Goal: Contribute content: Add original content to the website for others to see

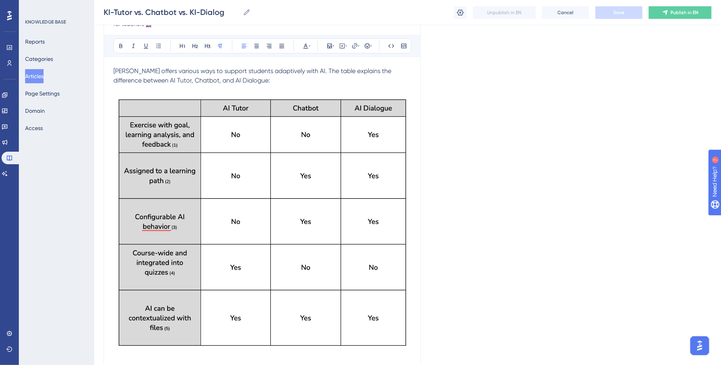
scroll to position [108, 0]
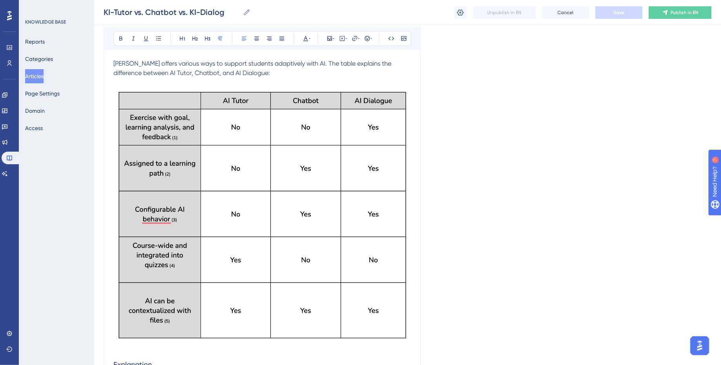
click at [247, 72] on p "[PERSON_NAME] offers various ways to support students adaptively with AI. The t…" at bounding box center [262, 68] width 298 height 19
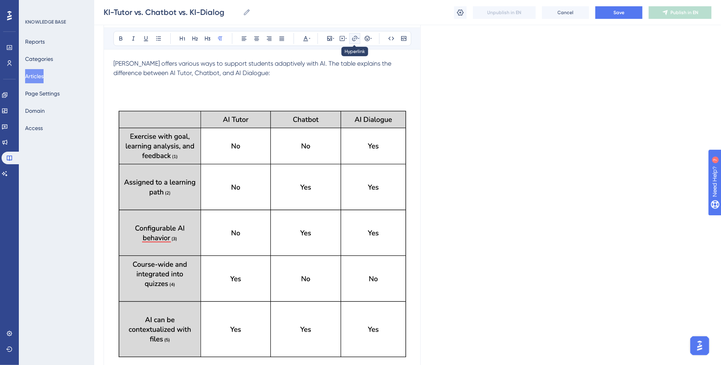
click at [354, 37] on icon at bounding box center [355, 38] width 6 height 6
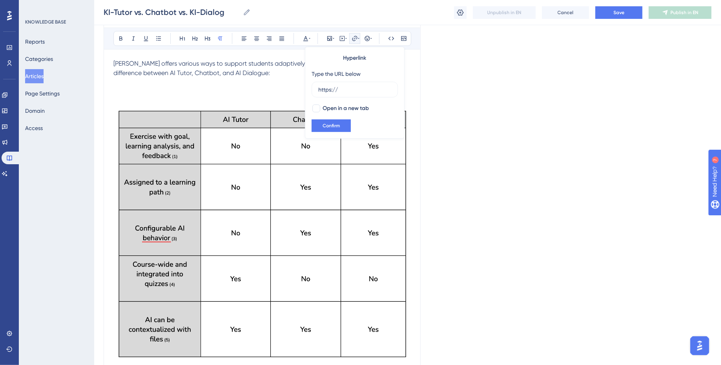
click at [235, 75] on span "[PERSON_NAME] offers various ways to support students adaptively with AI. The t…" at bounding box center [252, 68] width 279 height 17
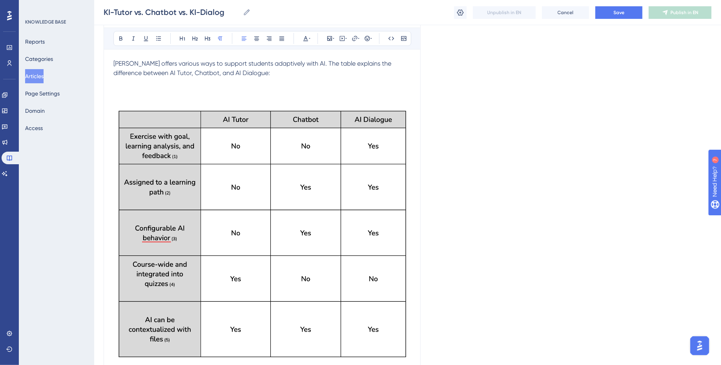
click at [251, 187] on img at bounding box center [262, 233] width 298 height 255
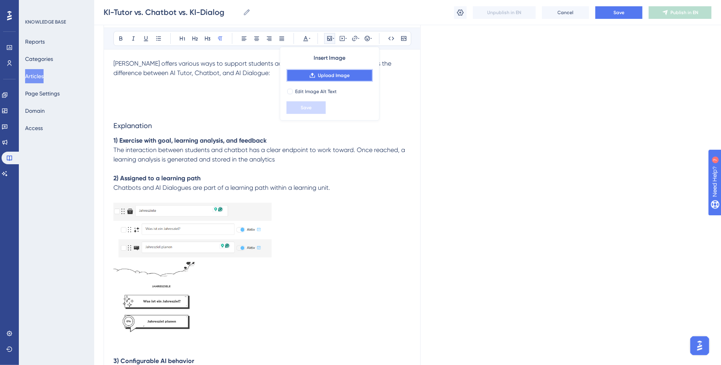
click at [323, 76] on span "Upload Image" at bounding box center [334, 75] width 32 height 6
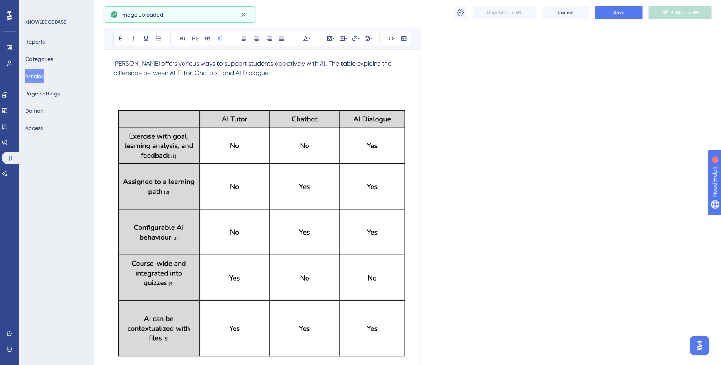
click at [212, 97] on p at bounding box center [262, 101] width 298 height 9
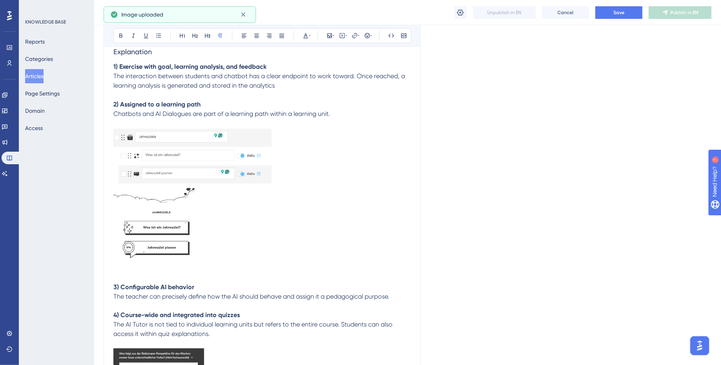
scroll to position [685, 0]
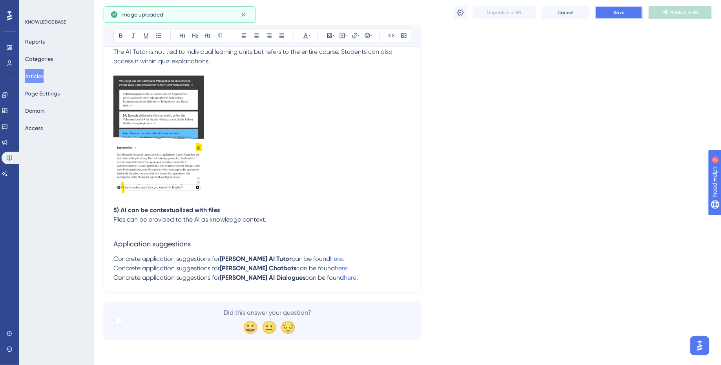
click at [625, 12] on button "Save" at bounding box center [618, 12] width 47 height 13
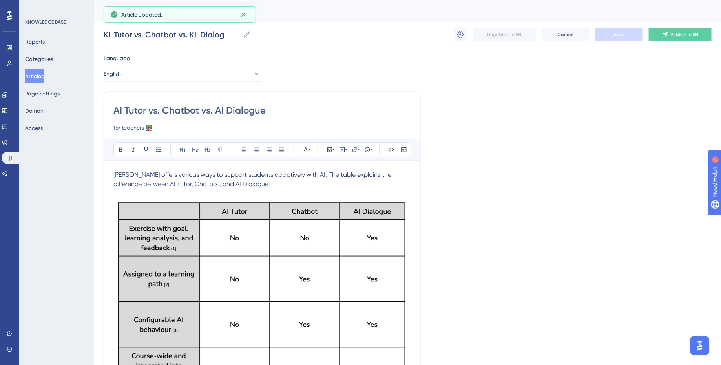
click at [202, 73] on button "English" at bounding box center [182, 74] width 157 height 16
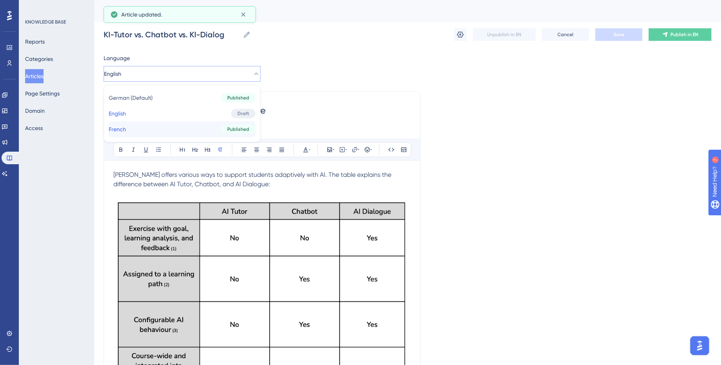
click at [187, 129] on button "French French Published" at bounding box center [182, 129] width 147 height 16
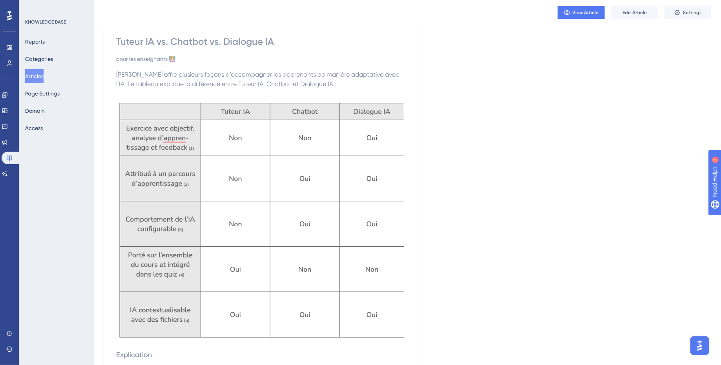
scroll to position [66, 0]
click at [646, 14] on span "Edit Article" at bounding box center [634, 12] width 24 height 6
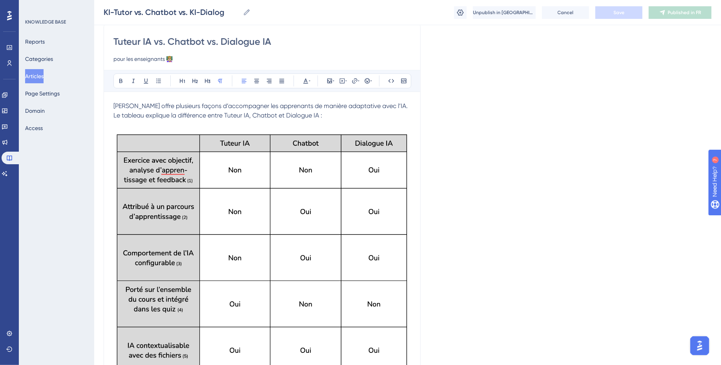
scroll to position [127, 0]
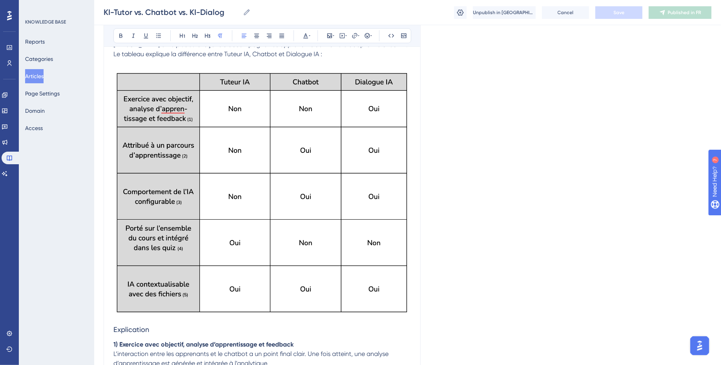
click at [308, 204] on img at bounding box center [262, 192] width 298 height 248
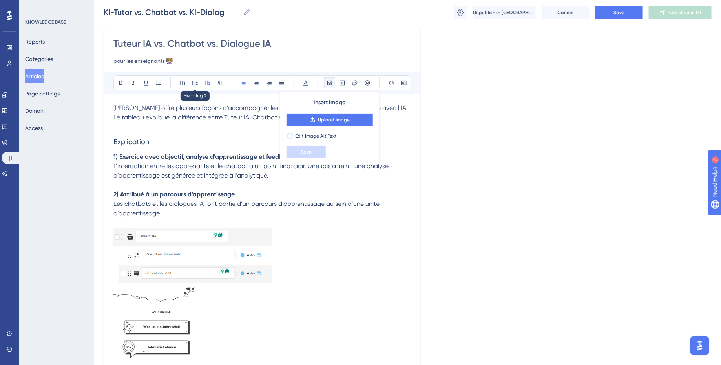
scroll to position [56, 0]
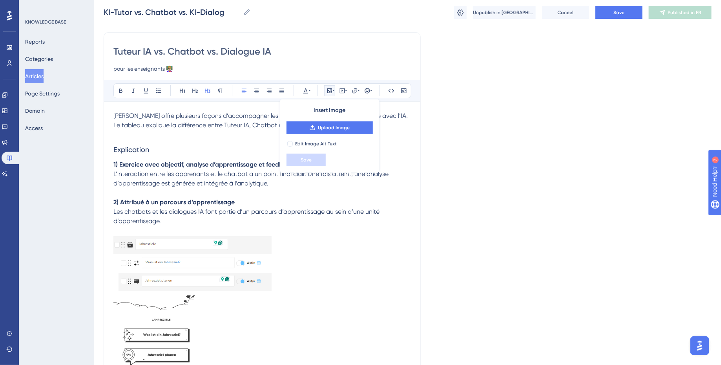
click at [184, 133] on p at bounding box center [262, 134] width 298 height 9
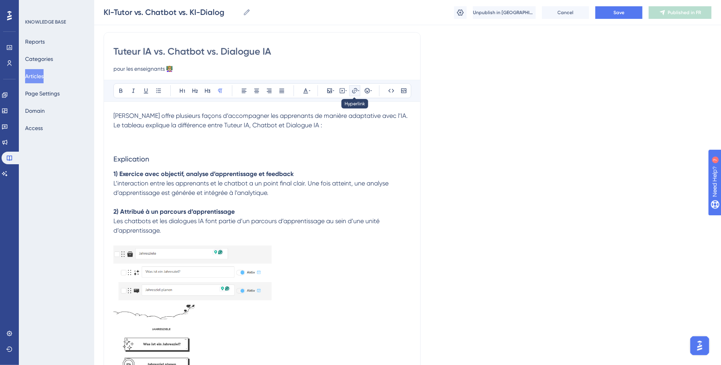
click at [358, 90] on icon at bounding box center [359, 91] width 2 height 6
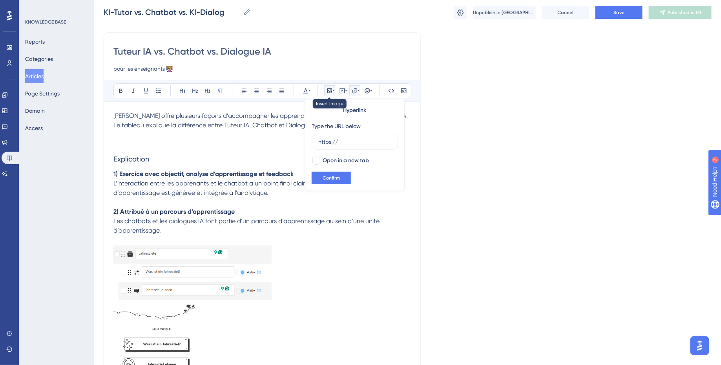
click at [332, 90] on icon at bounding box center [330, 91] width 6 height 6
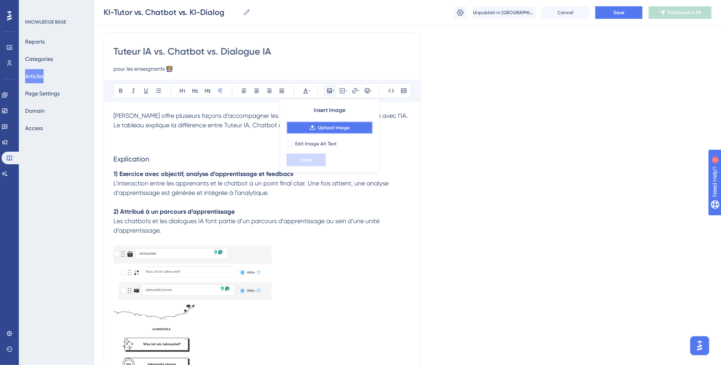
click at [329, 130] on span "Upload Image" at bounding box center [334, 127] width 32 height 6
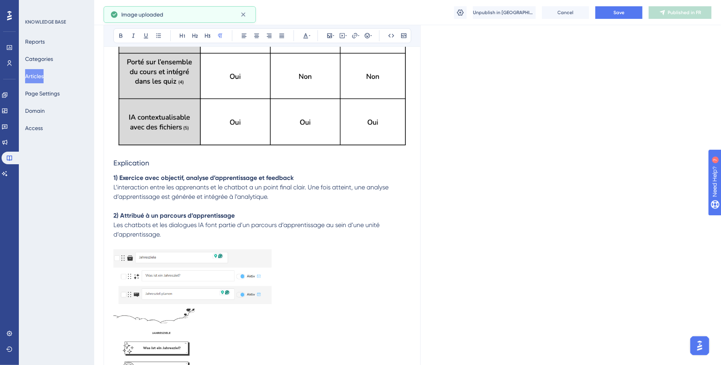
scroll to position [0, 0]
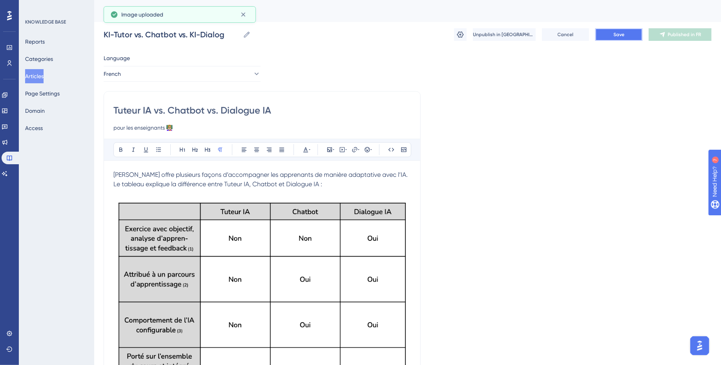
click at [613, 34] on span "Save" at bounding box center [618, 34] width 11 height 6
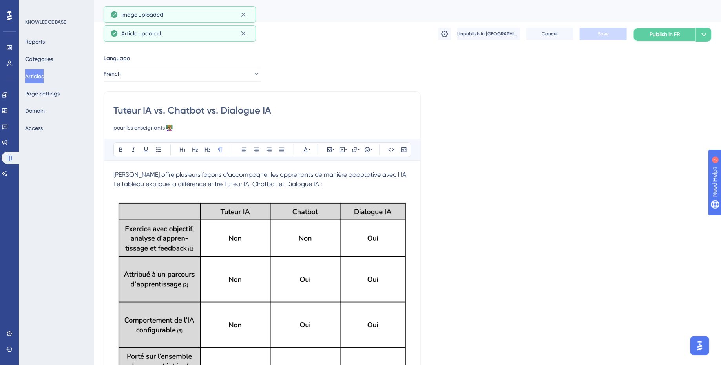
click at [653, 30] on span "Publish in FR" at bounding box center [665, 34] width 31 height 9
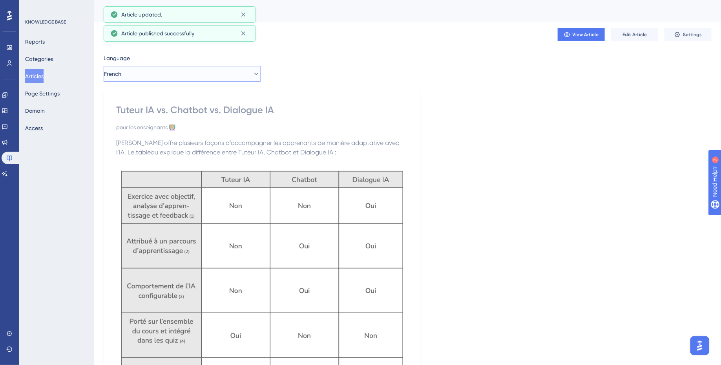
click at [137, 80] on button "French" at bounding box center [182, 74] width 157 height 16
click at [42, 74] on button "Articles" at bounding box center [34, 76] width 18 height 14
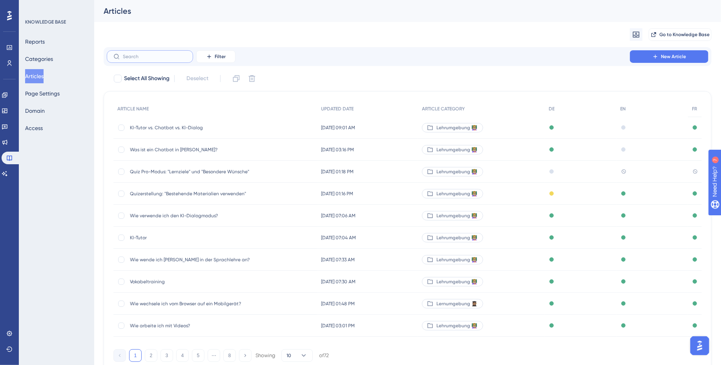
click at [131, 58] on input "text" at bounding box center [155, 56] width 64 height 5
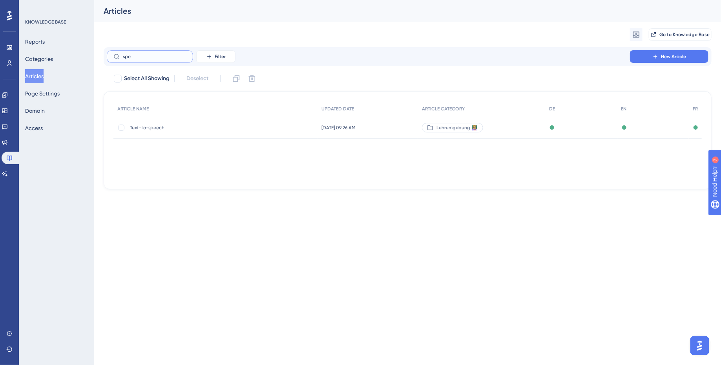
type input "spec"
checkbox input "true"
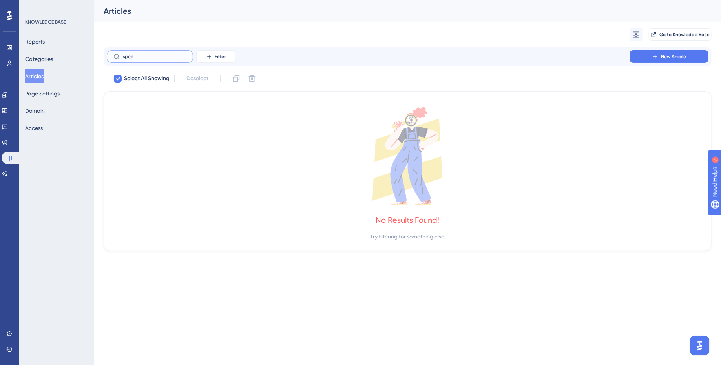
type input "spe"
checkbox input "false"
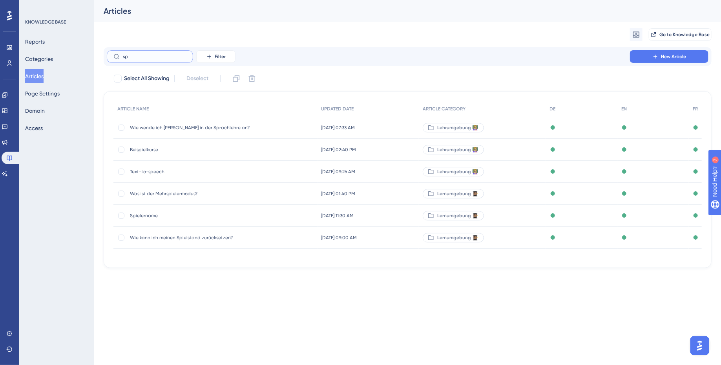
type input "s"
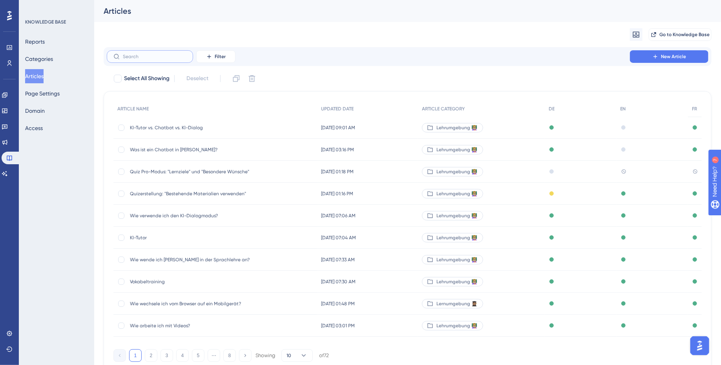
type input "s"
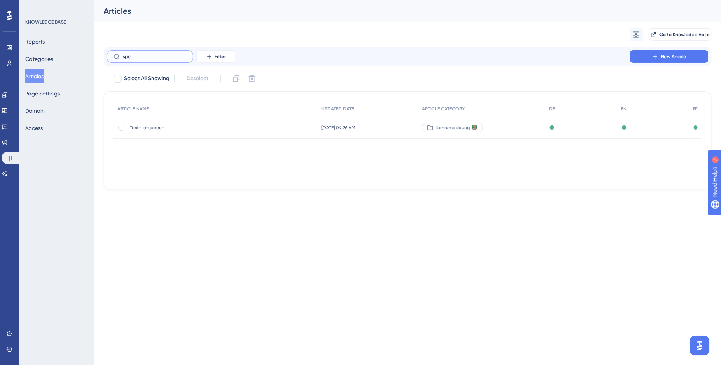
type input "spez"
checkbox input "true"
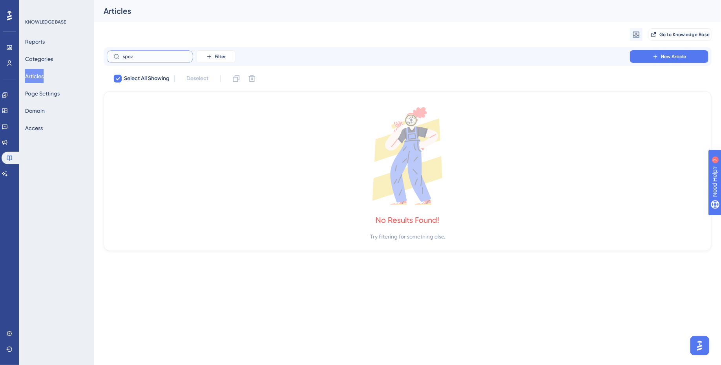
type input "spe"
checkbox input "false"
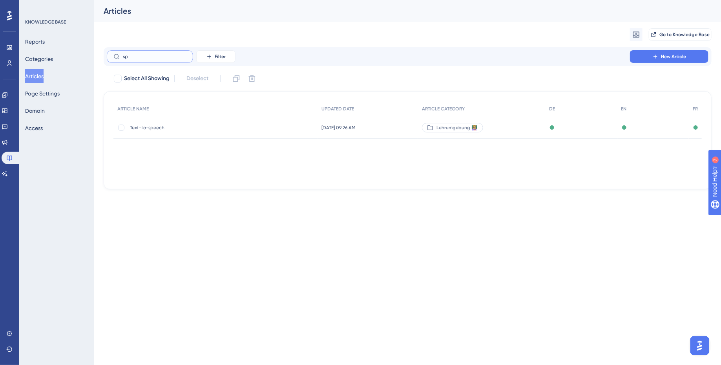
type input "s"
type input "beso"
click at [213, 131] on div "Quiz Pro-Modus: "Lernziele" und "Besondere Wünsche" Quiz Pro-Modus: "Lernziele"…" at bounding box center [193, 128] width 126 height 22
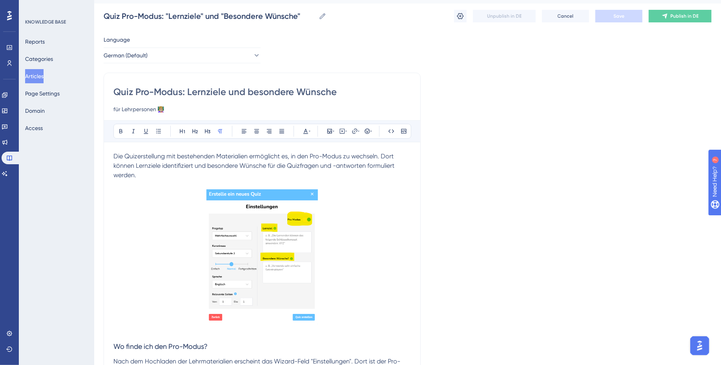
scroll to position [22, 0]
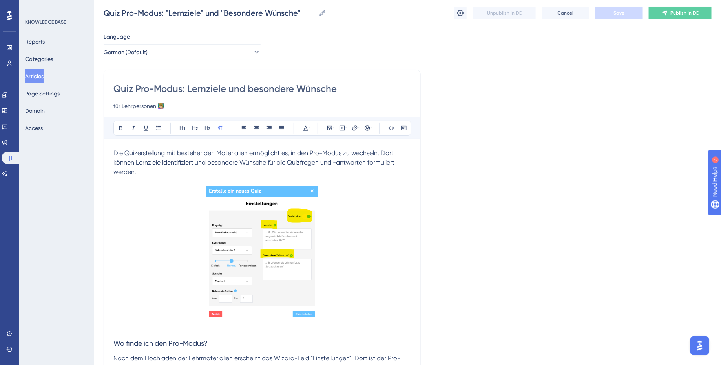
drag, startPoint x: 113, startPoint y: 151, endPoint x: 296, endPoint y: 279, distance: 223.6
click at [145, 155] on span "Die Quizerstellung mit bestehenden Materialien ermöglicht es, in den Pro-Modus …" at bounding box center [254, 162] width 283 height 26
click at [115, 153] on span "Die Quizerstellung mit bestehenden Materialien ermöglicht es, in den Pro-Modus …" at bounding box center [254, 162] width 283 height 26
click at [114, 152] on span "Die Quizerstellung mit bestehenden Materialien ermöglicht es, in den Pro-Modus …" at bounding box center [254, 162] width 283 height 26
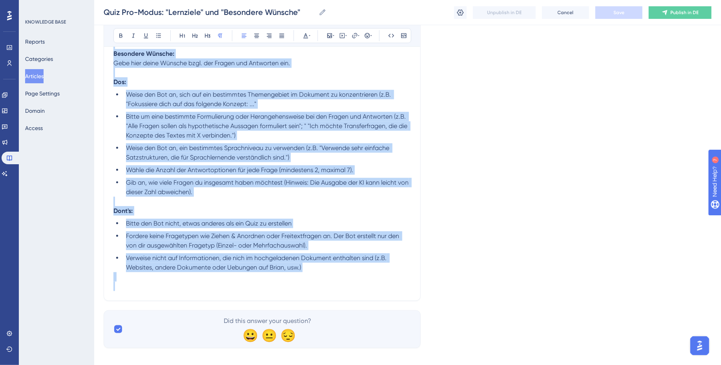
scroll to position [445, 0]
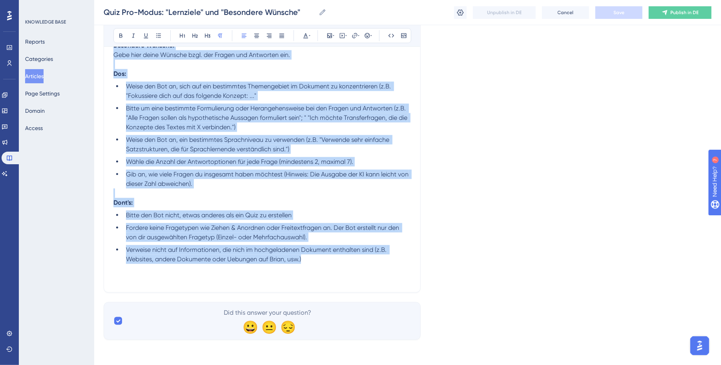
drag, startPoint x: 114, startPoint y: 152, endPoint x: 344, endPoint y: 259, distance: 253.7
click at [344, 259] on div "Die Quizerstellung mit bestehenden Materialien ermöglicht es, in den Pro-Modus …" at bounding box center [262, 1] width 298 height 561
copy div "Lor Ipsumdolorsita con adipiscinge Seddoeiusmo temporinci ut, la etd Mag-Aliqu …"
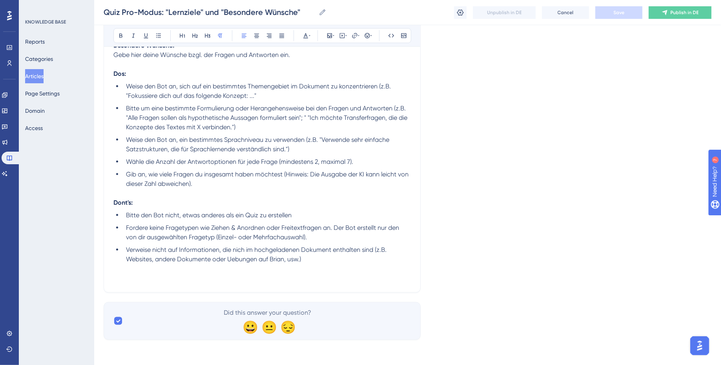
click at [328, 261] on li "Verweise nicht auf Informationen, die nich im hochgeladenen Dokument enthalten …" at bounding box center [267, 254] width 288 height 19
click at [244, 252] on span "Verweise nicht auf Informationen, die nich im hochgeladenen Dokument enthalten …" at bounding box center [257, 254] width 262 height 17
click at [233, 261] on span "Verweise nicht auf Informationen, die nicht im hochgeladenen Dokument enthalten…" at bounding box center [258, 254] width 265 height 17
click at [310, 260] on li "Verweise nicht auf Informationen, die nicht im hochgeladenen Dokument enthalten…" at bounding box center [267, 254] width 288 height 19
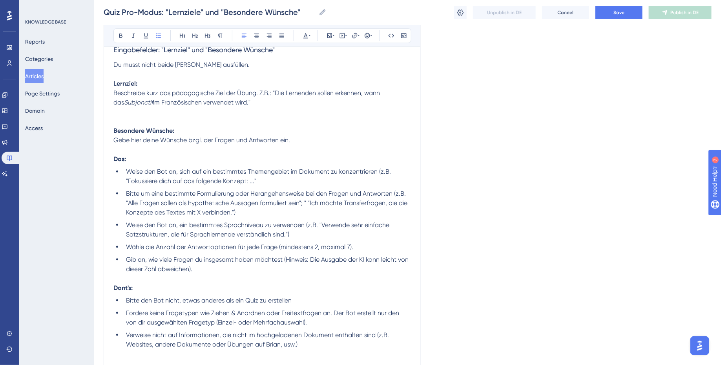
scroll to position [362, 0]
click at [309, 201] on span "Bitte um eine bestimmte Formulierung oder Herangehensweise bei den Fragen und A…" at bounding box center [267, 201] width 283 height 26
click at [302, 202] on span "Bitte um eine bestimmte Formulierung oder Herangehensweise bei den Fragen und A…" at bounding box center [266, 201] width 281 height 26
click at [344, 221] on span "Weise den Bot an, ein bestimmtes Sprachniveau zu verwenden (z.B. "Verwende sehr…" at bounding box center [258, 227] width 265 height 17
click at [125, 287] on strong "Dont's:" at bounding box center [122, 285] width 19 height 7
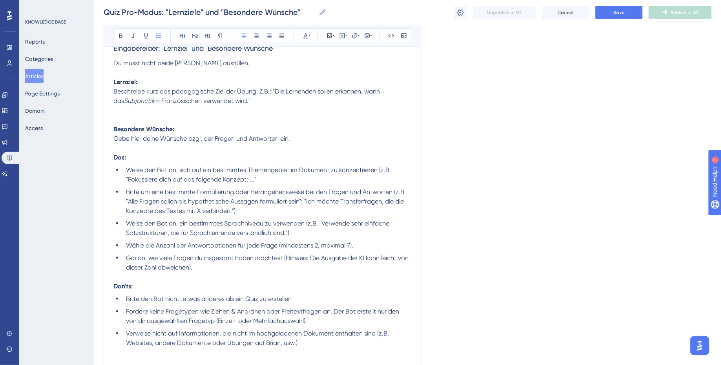
click at [210, 299] on span "Bitte den Bot nicht, etwas anderes als ein Quiz zu erstellen" at bounding box center [209, 298] width 166 height 7
click at [119, 283] on strong "Don'ts:" at bounding box center [122, 285] width 19 height 7
click at [123, 284] on strong "Don'ts:" at bounding box center [122, 285] width 19 height 7
click at [121, 159] on strong "Dos:" at bounding box center [119, 156] width 13 height 7
click at [222, 284] on p "Don'ts:" at bounding box center [262, 285] width 298 height 9
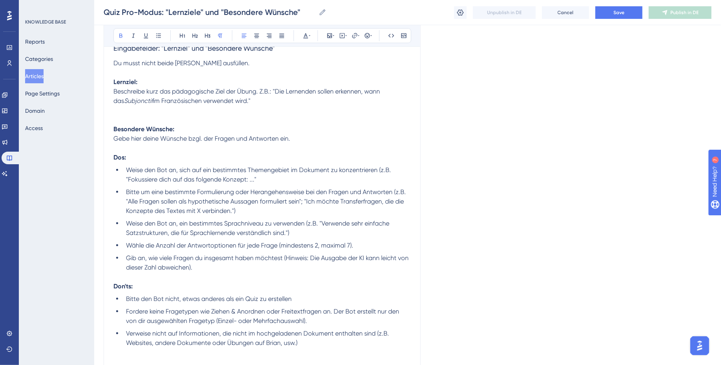
click at [201, 263] on li "Gib an, wie viele Fragen du insgesamt haben möchtest (Hinweis: Die Ausgabe der …" at bounding box center [267, 262] width 288 height 19
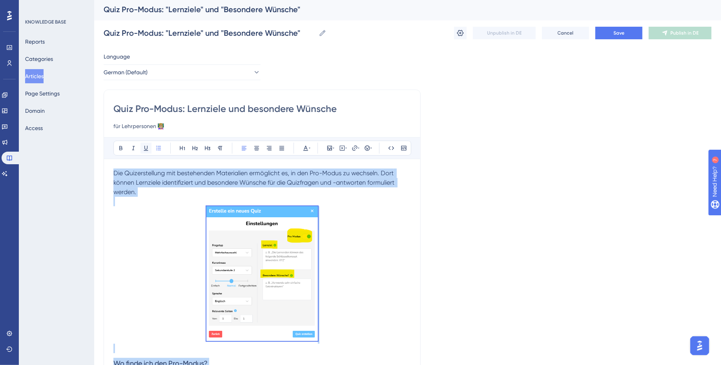
scroll to position [0, 0]
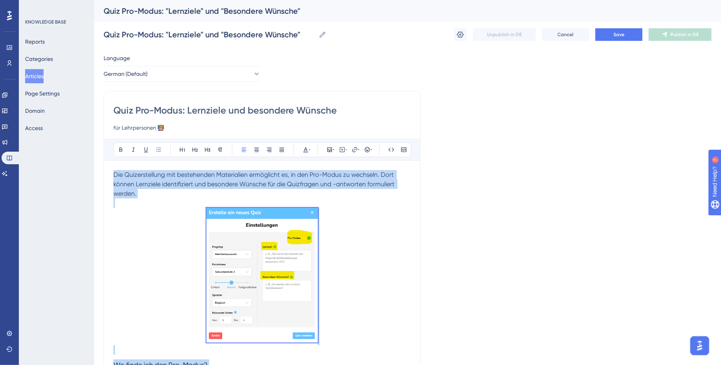
drag, startPoint x: 308, startPoint y: 299, endPoint x: 110, endPoint y: 168, distance: 237.4
copy div "Lor Ipsumdolorsita con adipiscinge Seddoeiusmo temporinci ut, la etd Mag-Aliqu …"
click at [140, 265] on p at bounding box center [262, 276] width 298 height 137
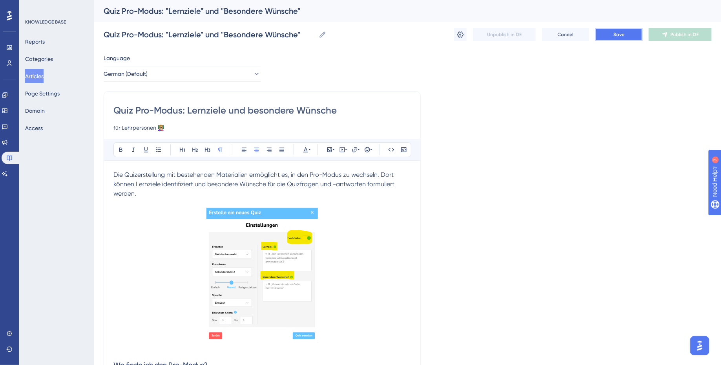
click at [627, 30] on button "Save" at bounding box center [618, 34] width 47 height 13
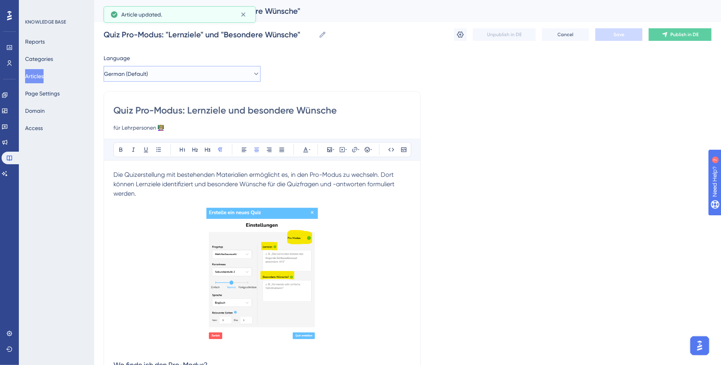
click at [210, 73] on button "German (Default)" at bounding box center [182, 74] width 157 height 16
click at [187, 111] on button "English English No translation" at bounding box center [182, 114] width 147 height 16
checkbox input "false"
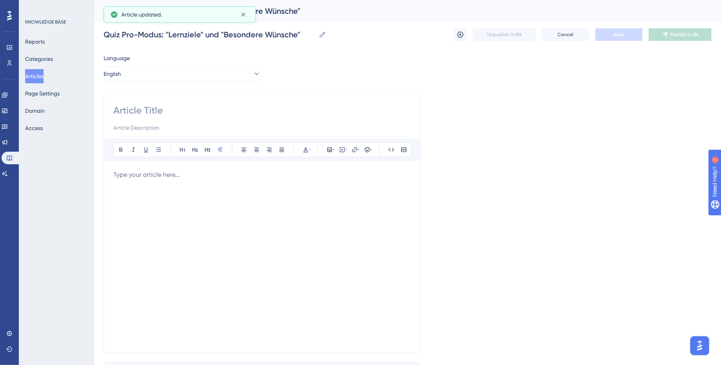
click at [174, 195] on div at bounding box center [262, 256] width 298 height 173
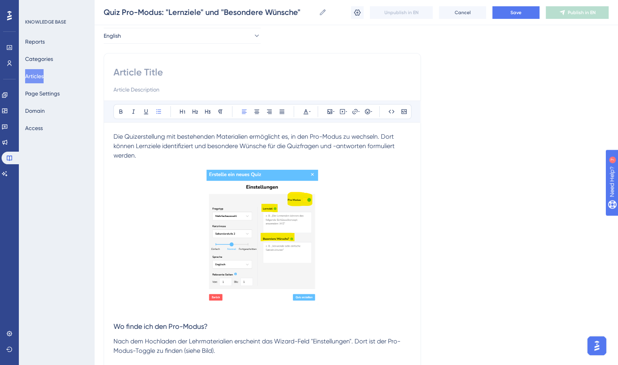
scroll to position [43, 0]
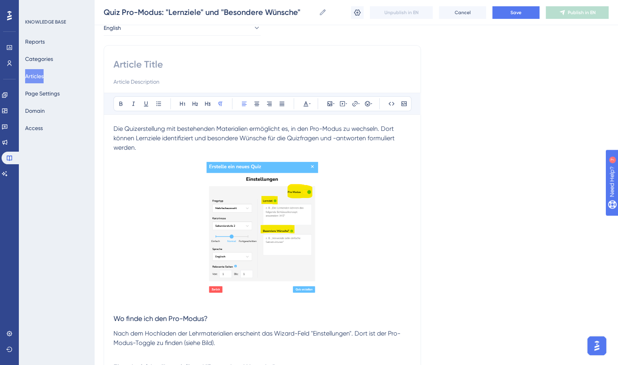
click at [114, 129] on span "Die Quizerstellung mit bestehenden Materialien ermöglicht es, in den Pro-Modus …" at bounding box center [254, 138] width 283 height 26
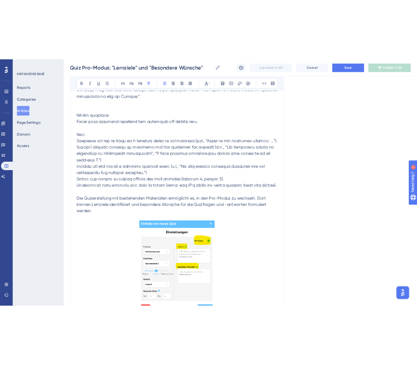
scroll to position [97, 0]
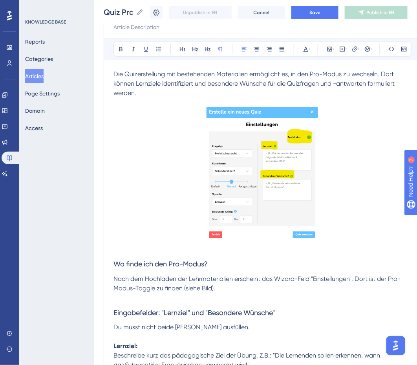
drag, startPoint x: 147, startPoint y: 89, endPoint x: 99, endPoint y: 77, distance: 50.3
click at [100, 77] on div "Performance Users Engagement Widgets Feedback Product Updates Knowledge Base AI…" at bounding box center [255, 292] width 323 height 778
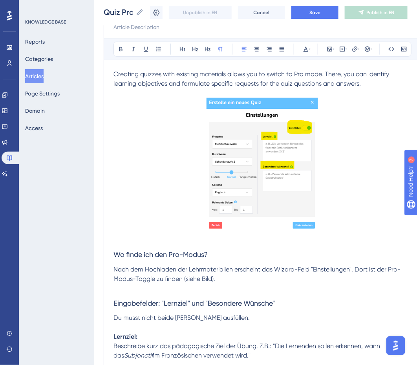
click at [392, 81] on p "Creating quizzes with existing materials allows you to switch to Pro mode. Ther…" at bounding box center [262, 78] width 298 height 19
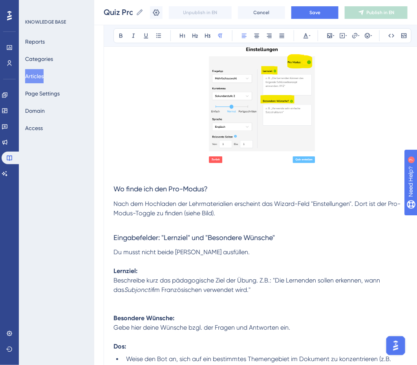
scroll to position [179, 0]
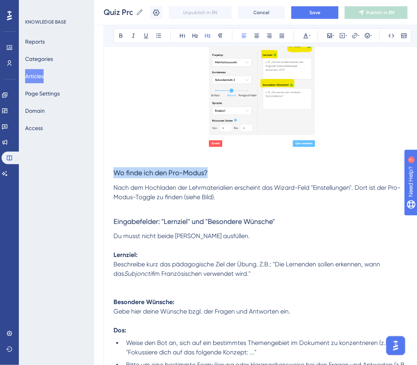
drag, startPoint x: 215, startPoint y: 170, endPoint x: 102, endPoint y: 170, distance: 113.0
click at [102, 170] on div "Performance Users Engagement Widgets Feedback Product Updates Knowledge Base AI…" at bounding box center [255, 205] width 323 height 769
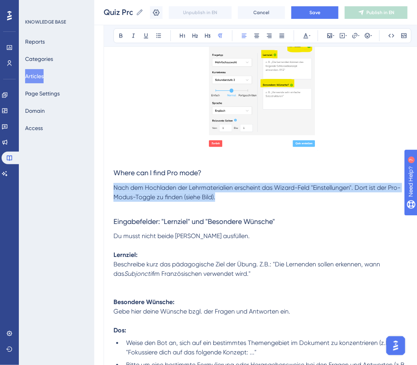
drag, startPoint x: 221, startPoint y: 195, endPoint x: 86, endPoint y: 190, distance: 134.7
click at [94, 190] on div "Performance Users Engagement Widgets Feedback Product Updates Knowledge Base AI…" at bounding box center [255, 205] width 323 height 769
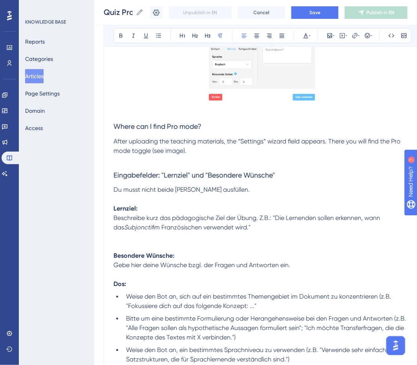
scroll to position [227, 0]
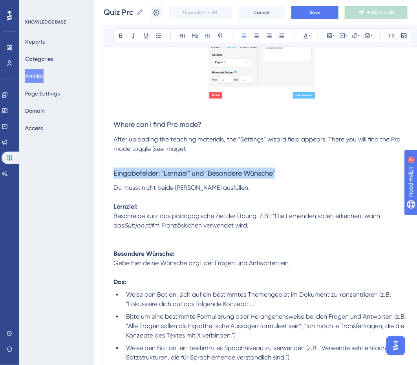
drag, startPoint x: 279, startPoint y: 172, endPoint x: 99, endPoint y: 172, distance: 179.8
click at [100, 172] on div "Performance Users Engagement Widgets Feedback Product Updates Knowledge Base AI…" at bounding box center [255, 157] width 323 height 769
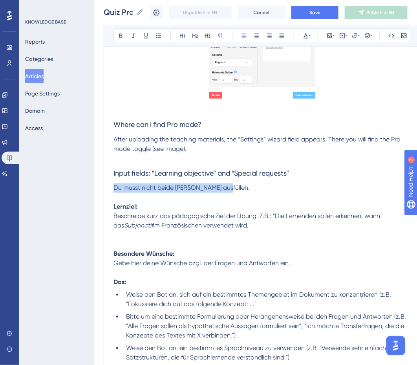
drag, startPoint x: 229, startPoint y: 186, endPoint x: 43, endPoint y: 186, distance: 186.0
click at [94, 186] on div "Performance Users Engagement Widgets Feedback Product Updates Knowledge Base AI…" at bounding box center [255, 157] width 323 height 769
drag, startPoint x: 262, startPoint y: 223, endPoint x: 88, endPoint y: 208, distance: 174.9
click at [94, 208] on div "Performance Users Engagement Widgets Feedback Product Updates Knowledge Base AI…" at bounding box center [255, 157] width 323 height 769
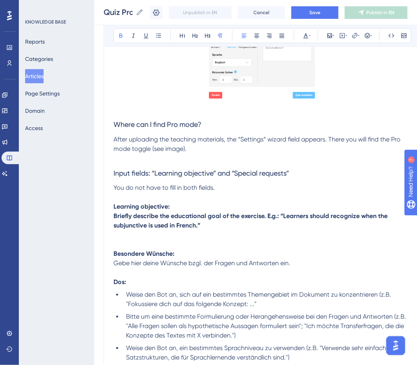
drag, startPoint x: 208, startPoint y: 236, endPoint x: 60, endPoint y: 233, distance: 148.0
click at [94, 233] on div "Performance Users Engagement Widgets Feedback Product Updates Knowledge Base AI…" at bounding box center [255, 157] width 323 height 769
click at [248, 240] on p at bounding box center [262, 234] width 298 height 9
drag, startPoint x: 210, startPoint y: 232, endPoint x: 100, endPoint y: 226, distance: 110.5
click at [100, 226] on div "Performance Users Engagement Widgets Feedback Product Updates Knowledge Base AI…" at bounding box center [255, 157] width 323 height 769
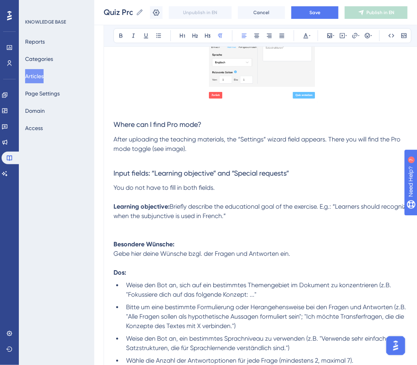
click at [173, 240] on p at bounding box center [262, 234] width 298 height 9
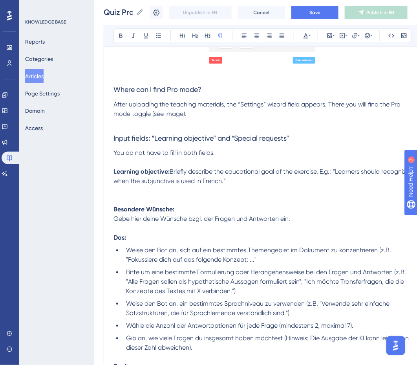
scroll to position [274, 0]
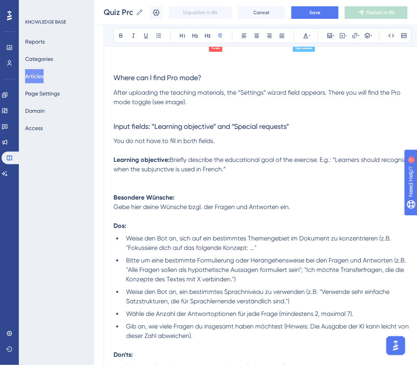
click at [299, 212] on p "Gebe hier deine Wünsche bzgl. der Fragen und Antworten ein." at bounding box center [262, 207] width 298 height 9
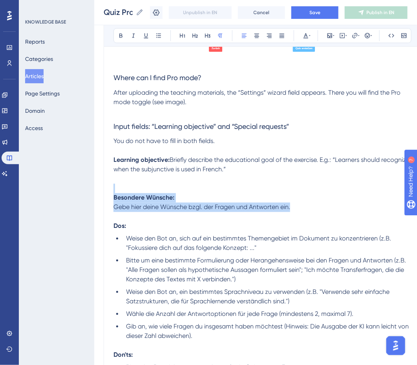
drag, startPoint x: 299, startPoint y: 228, endPoint x: 99, endPoint y: 203, distance: 201.7
click at [99, 203] on div "Performance Users Engagement Widgets Feedback Product Updates Knowledge Base AI…" at bounding box center [255, 105] width 323 height 759
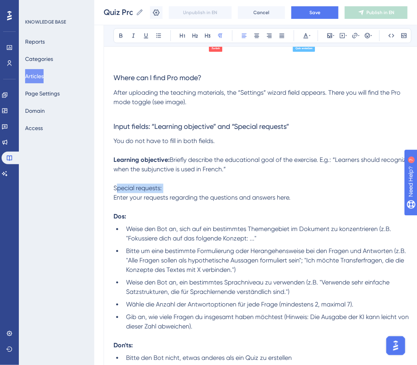
drag, startPoint x: 168, startPoint y: 217, endPoint x: 54, endPoint y: 217, distance: 113.8
click at [94, 217] on div "Performance Users Engagement Widgets Feedback Product Updates Knowledge Base AI…" at bounding box center [255, 101] width 323 height 750
click at [198, 201] on span "Enter your requests regarding the questions and answers here." at bounding box center [251, 197] width 177 height 7
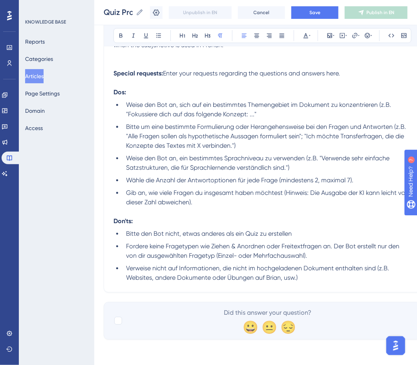
scroll to position [409, 0]
click at [150, 97] on p "Dos:" at bounding box center [262, 92] width 298 height 9
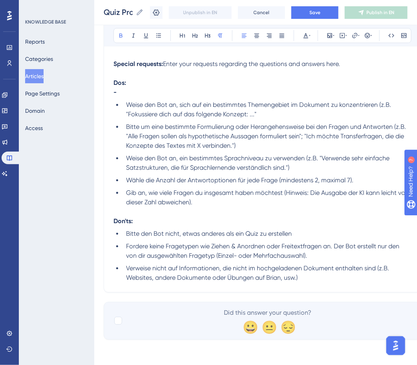
paste div
click at [158, 32] on button at bounding box center [158, 35] width 11 height 11
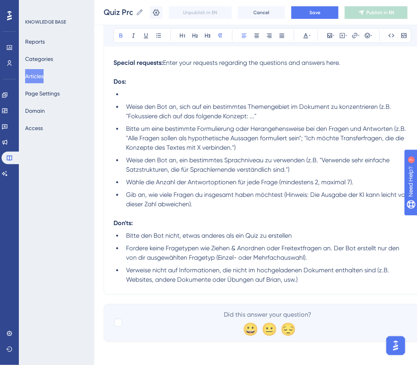
click at [131, 99] on li at bounding box center [267, 94] width 288 height 9
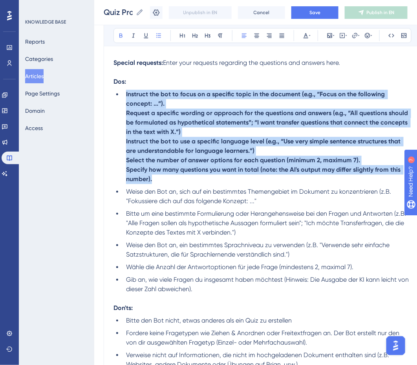
drag, startPoint x: 153, startPoint y: 212, endPoint x: 122, endPoint y: 119, distance: 97.6
click at [123, 119] on li "Instruct the bot to focus on a specific topic in the document (e.g., “Focus on …" at bounding box center [267, 137] width 288 height 94
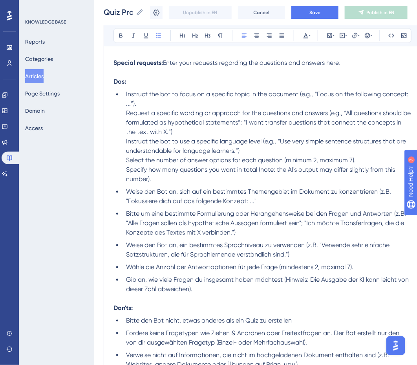
click at [166, 175] on span "Instruct the bot to focus on a specific topic in the document (e.g., “Focus on …" at bounding box center [269, 137] width 286 height 92
click at [125, 141] on li "Instruct the bot to focus on a specific topic in the document (e.g., “Focus on …" at bounding box center [267, 137] width 288 height 94
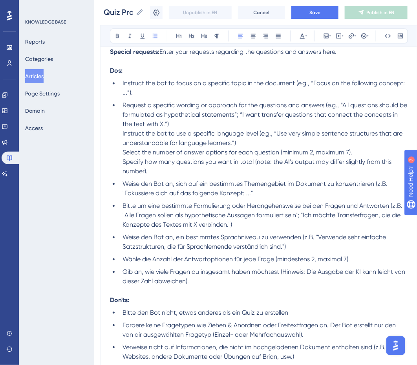
scroll to position [418, 4]
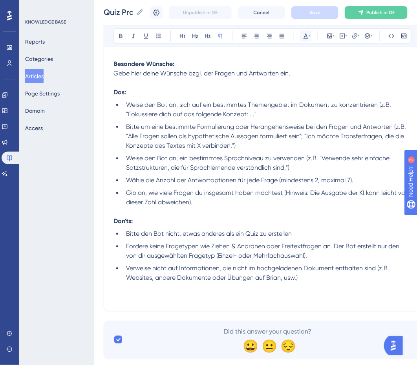
scroll to position [445, 0]
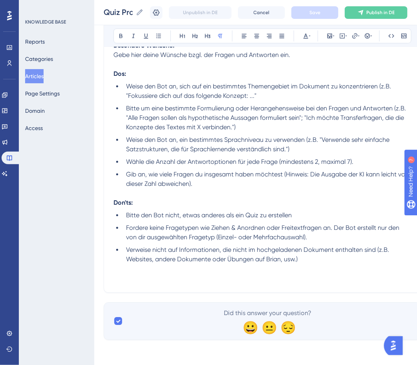
click at [128, 204] on strong "Don'ts:" at bounding box center [122, 202] width 19 height 7
click at [188, 198] on p "Don'ts:" at bounding box center [262, 202] width 298 height 9
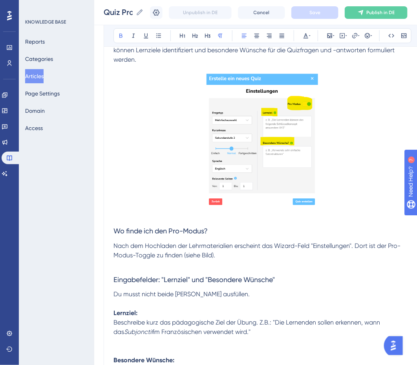
scroll to position [0, 0]
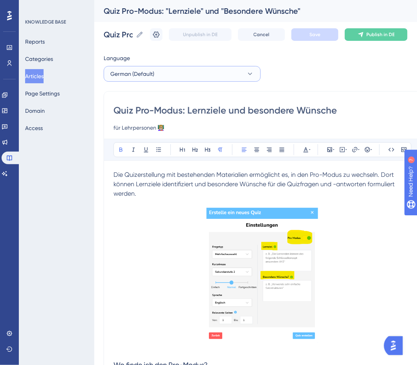
click at [191, 76] on button "German (Default)" at bounding box center [182, 74] width 157 height 16
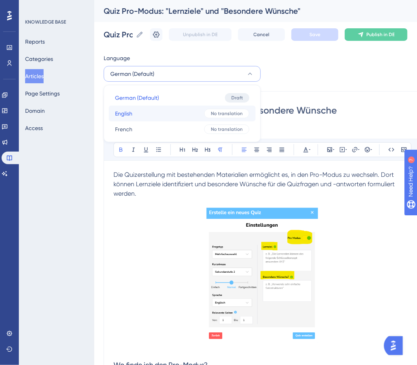
click at [186, 112] on button "English English No translation" at bounding box center [182, 114] width 147 height 16
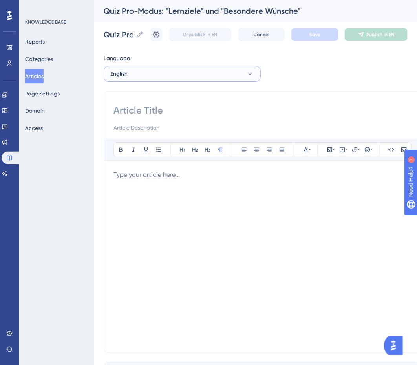
click at [185, 75] on button "English" at bounding box center [182, 74] width 157 height 16
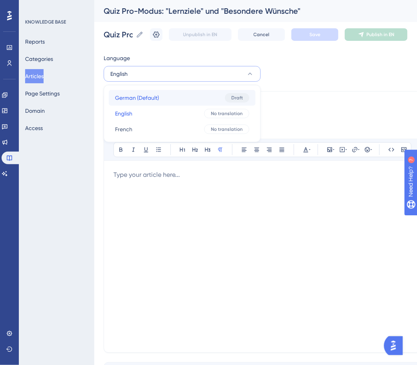
click at [173, 95] on button "German (Default) German (Default) Draft" at bounding box center [182, 98] width 147 height 16
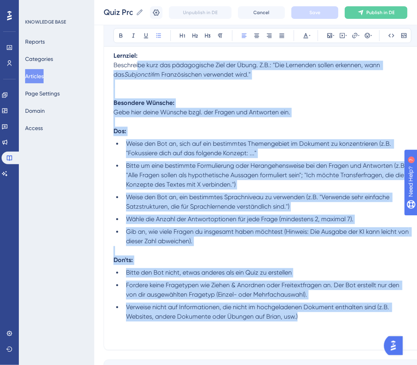
scroll to position [343, 0]
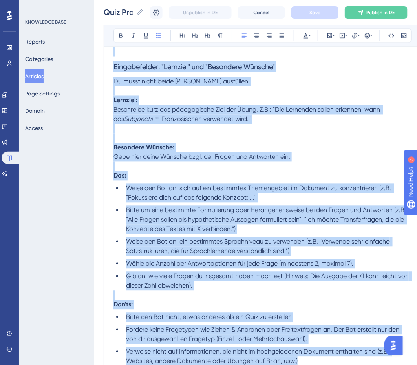
drag, startPoint x: 319, startPoint y: 257, endPoint x: 94, endPoint y: 46, distance: 309.0
click at [94, 46] on div "Performance Users Engagement Widgets Feedback Product Updates Knowledge Base AI…" at bounding box center [255, 56] width 323 height 798
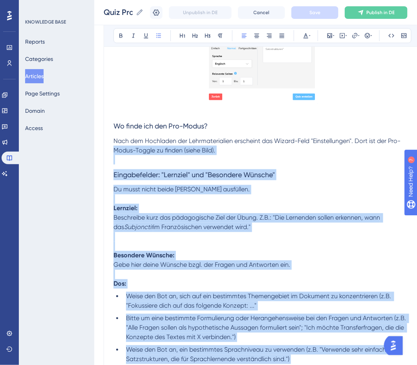
scroll to position [236, 0]
click at [161, 160] on p at bounding box center [262, 159] width 298 height 9
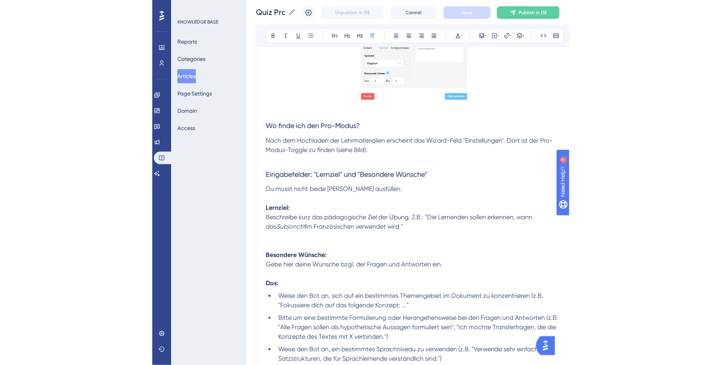
scroll to position [0, 0]
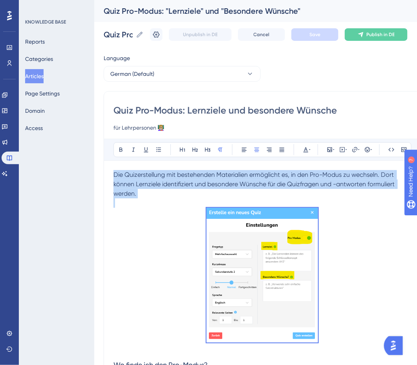
drag, startPoint x: 113, startPoint y: 172, endPoint x: 328, endPoint y: 334, distance: 268.2
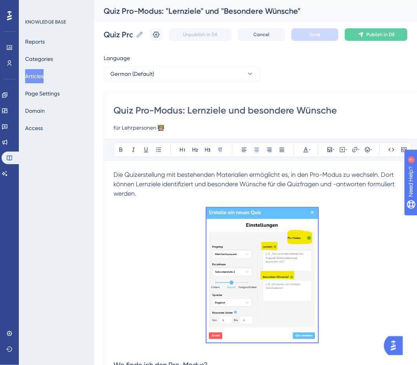
click at [349, 257] on p at bounding box center [262, 276] width 298 height 137
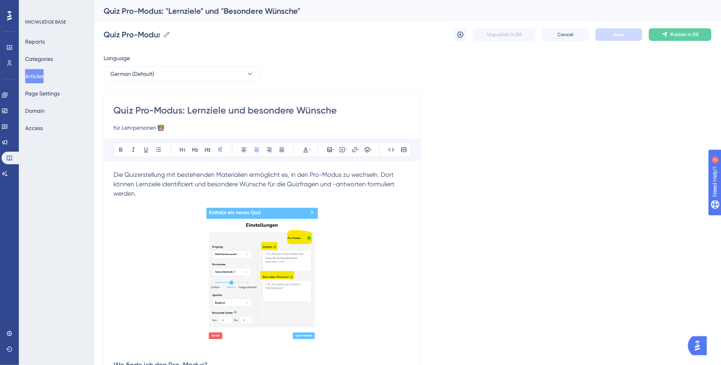
click at [143, 198] on p at bounding box center [262, 202] width 298 height 9
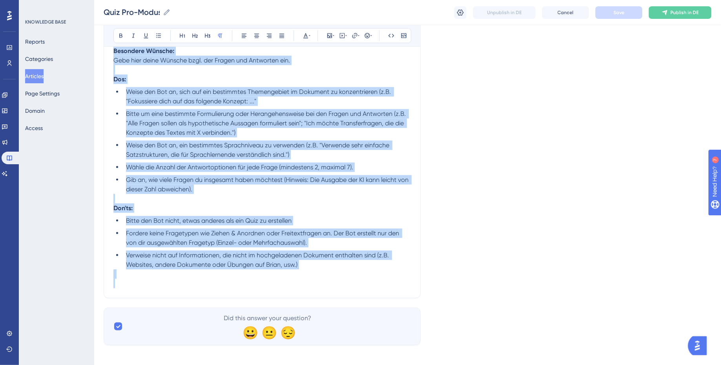
scroll to position [445, 0]
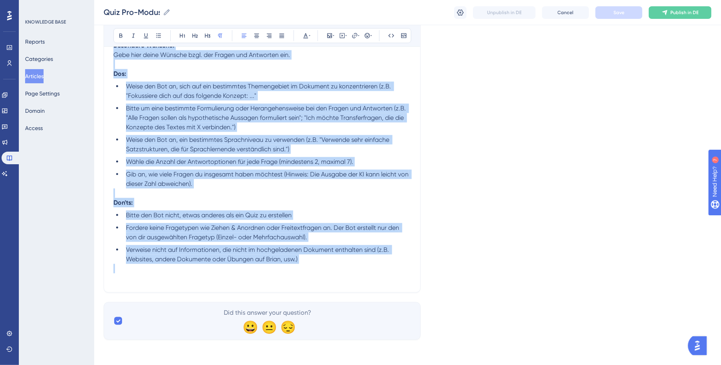
drag, startPoint x: 114, startPoint y: 174, endPoint x: 309, endPoint y: 267, distance: 215.9
click at [309, 267] on div "Die Quizerstellung mit bestehenden Materialien ermöglicht es, in den Pro-Modus …" at bounding box center [262, 1] width 298 height 561
copy div "Lor Ipsumdolorsita con adipiscinge Seddoeiusmo temporinci ut, la etd Mag-Aliqu …"
click at [318, 244] on ul "Bitte den Bot nicht, etwas anderes als ein Quiz zu erstellen Fordere keine Frag…" at bounding box center [262, 236] width 298 height 53
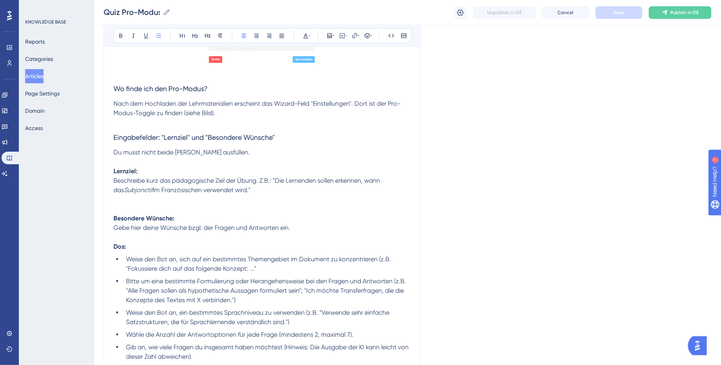
scroll to position [0, 0]
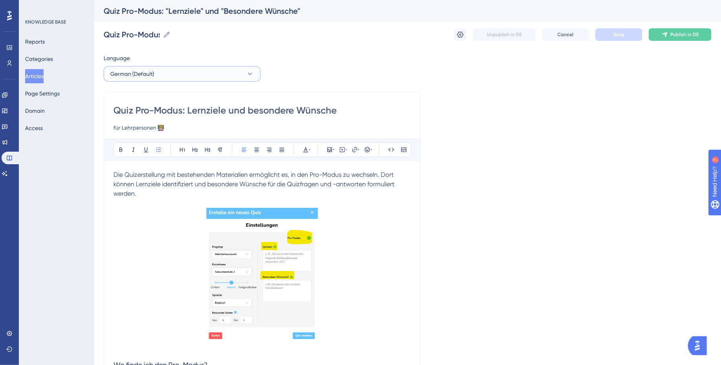
click at [150, 69] on span "German (Default)" at bounding box center [132, 73] width 44 height 9
click at [146, 114] on button "English English No translation" at bounding box center [182, 114] width 147 height 16
checkbox input "false"
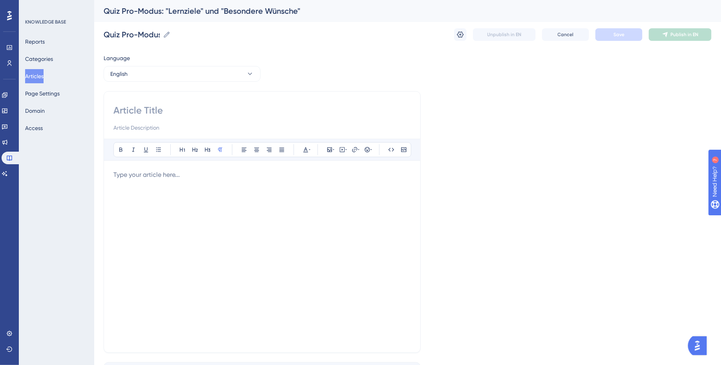
click at [162, 191] on div at bounding box center [262, 256] width 298 height 173
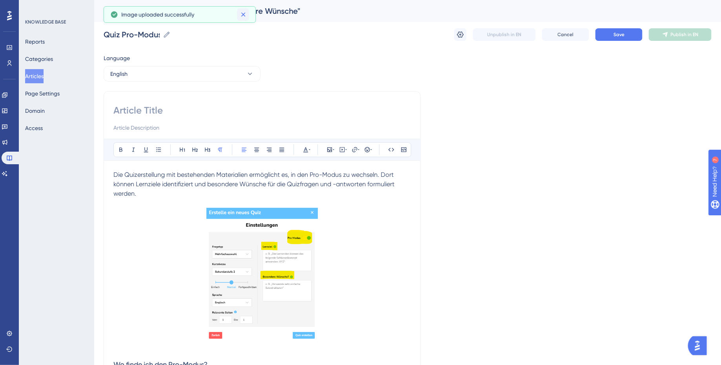
click at [243, 11] on icon at bounding box center [243, 15] width 8 height 8
click at [191, 11] on div "Quiz Pro-Modus: "Lernziele" und "Besondere Wünsche"" at bounding box center [398, 10] width 588 height 11
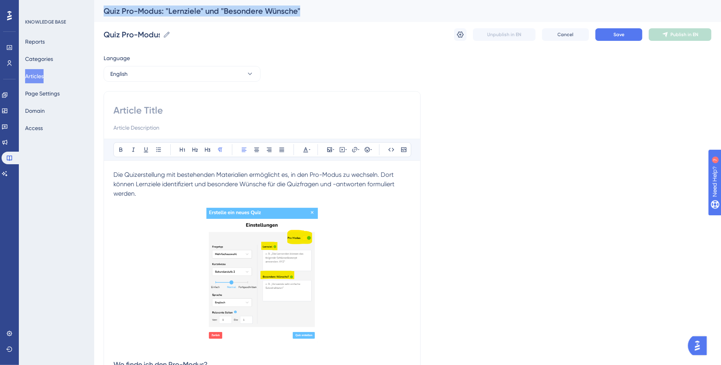
click at [191, 11] on div "Quiz Pro-Modus: "Lernziele" und "Besondere Wünsche"" at bounding box center [398, 10] width 588 height 11
copy div "Quiz Pro-Modus: "Lernziele" und "Besondere Wünsche""
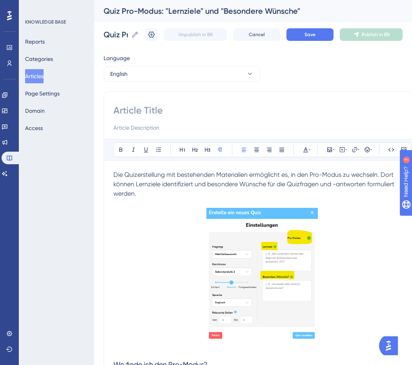
click at [157, 107] on input at bounding box center [262, 110] width 298 height 13
paste input "Quiz Pro Mode: “Learning Objectives” and “Special Requests”"
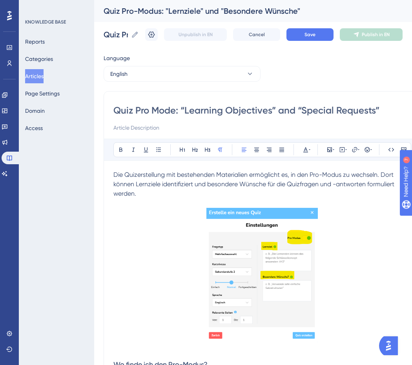
type input "Quiz Pro Mode: “Learning Objectives” and “Special Requests”"
click at [152, 130] on input at bounding box center [262, 127] width 298 height 9
paste input "for teachers 👩🏼‍🏫"
type input "for teachers 👩🏼‍🏫"
click at [317, 40] on div "Unpublish in EN Cancel Save Publish in EN" at bounding box center [273, 34] width 257 height 13
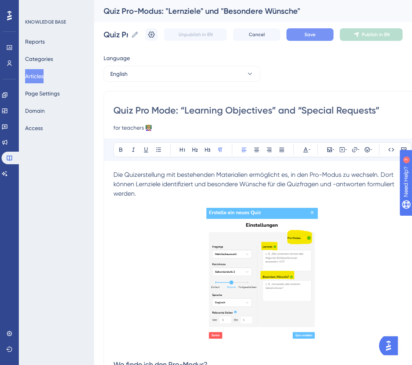
click at [316, 31] on button "Save" at bounding box center [310, 34] width 47 height 13
drag, startPoint x: 148, startPoint y: 192, endPoint x: 90, endPoint y: 170, distance: 62.2
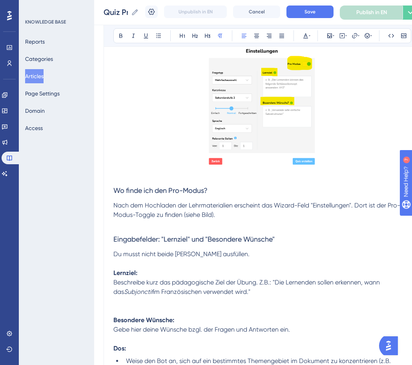
scroll to position [162, 0]
drag, startPoint x: 158, startPoint y: 188, endPoint x: 87, endPoint y: 188, distance: 71.0
click at [94, 188] on div "Performance Users Engagement Widgets Feedback Product Updates Knowledge Base AI…" at bounding box center [253, 227] width 318 height 778
click at [236, 213] on p "Nach dem Hochladen der Lehrmaterialien erscheint das Wizard-Feld "Einstellungen…" at bounding box center [262, 209] width 298 height 19
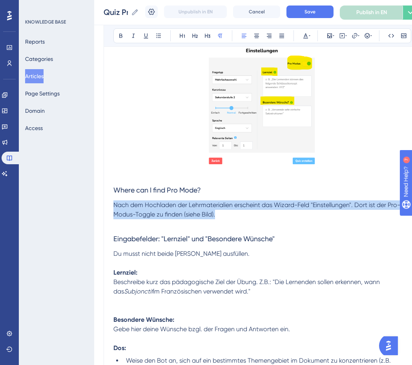
drag, startPoint x: 224, startPoint y: 213, endPoint x: 89, endPoint y: 203, distance: 135.4
click at [94, 203] on div "Performance Users Engagement Widgets Feedback Product Updates Knowledge Base AI…" at bounding box center [253, 227] width 318 height 778
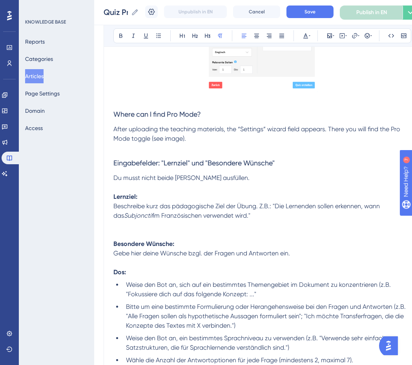
scroll to position [241, 0]
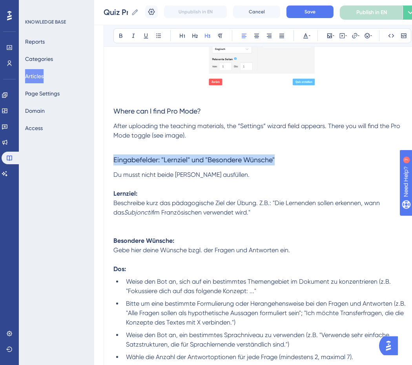
drag, startPoint x: 280, startPoint y: 159, endPoint x: 78, endPoint y: 157, distance: 202.1
click at [94, 157] on div "Performance Users Engagement Widgets Feedback Product Updates Knowledge Base AI…" at bounding box center [253, 148] width 318 height 778
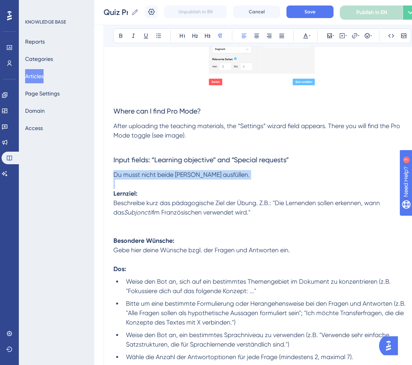
drag, startPoint x: 231, startPoint y: 180, endPoint x: 103, endPoint y: 169, distance: 128.4
click at [103, 169] on div "Performance Users Engagement Widgets Feedback Product Updates Knowledge Base AI…" at bounding box center [253, 148] width 318 height 778
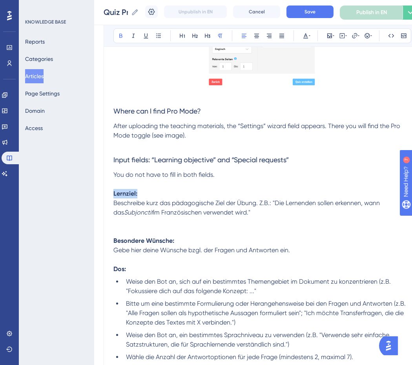
drag, startPoint x: 141, startPoint y: 193, endPoint x: 97, endPoint y: 193, distance: 43.6
click at [100, 193] on div "Performance Users Engagement Widgets Feedback Product Updates Knowledge Base AI…" at bounding box center [253, 148] width 318 height 778
drag, startPoint x: 265, startPoint y: 214, endPoint x: 105, endPoint y: 203, distance: 160.1
click at [105, 203] on div "Quiz Pro Mode: “Learning Objectives” and “Special Requests” for teachers 👩🏼‍🏫 B…" at bounding box center [262, 162] width 317 height 631
paste div
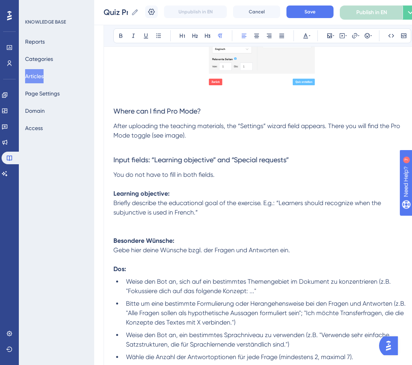
click at [293, 203] on span "Briefly describe the educational goal of the exercise. E.g.: “Learners should r…" at bounding box center [247, 207] width 269 height 17
click at [242, 214] on p "Briefly describe the educational goal of the exercise. E.g.: “Students should r…" at bounding box center [262, 207] width 298 height 19
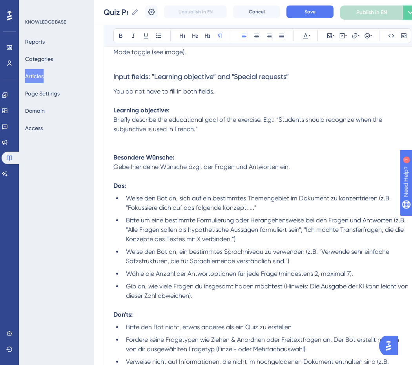
scroll to position [325, 0]
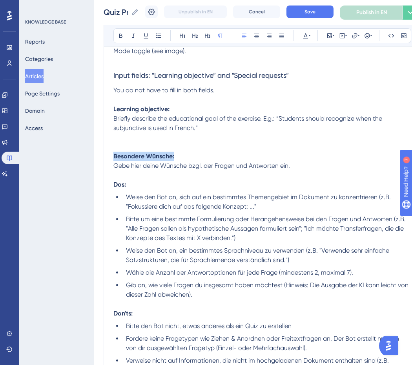
drag, startPoint x: 122, startPoint y: 156, endPoint x: 83, endPoint y: 154, distance: 39.3
click at [94, 154] on div "Performance Users Engagement Widgets Feedback Product Updates Knowledge Base AI…" at bounding box center [253, 64] width 318 height 778
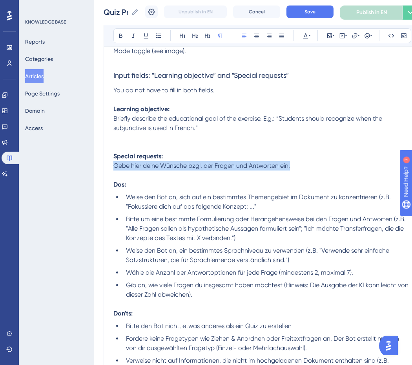
drag, startPoint x: 176, startPoint y: 169, endPoint x: 82, endPoint y: 167, distance: 94.2
click at [94, 167] on div "Performance Users Engagement Widgets Feedback Product Updates Knowledge Base AI…" at bounding box center [253, 64] width 318 height 778
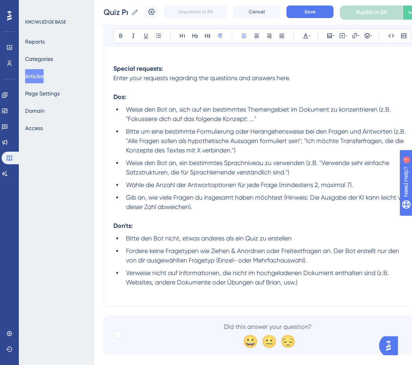
scroll to position [415, 0]
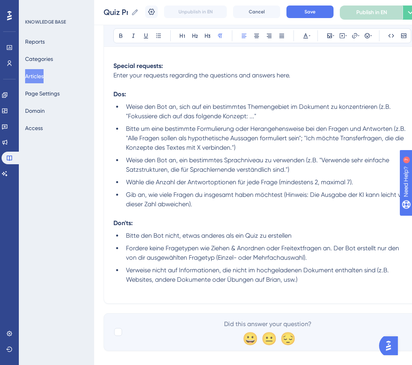
click at [126, 106] on span "Weise den Bot an, sich auf ein bestimmtes Themengebiet im Dokument zu konzentri…" at bounding box center [259, 111] width 266 height 17
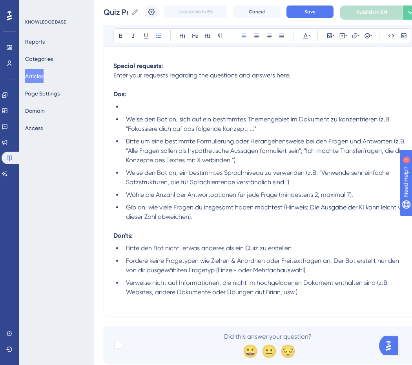
click at [131, 105] on li at bounding box center [267, 106] width 288 height 9
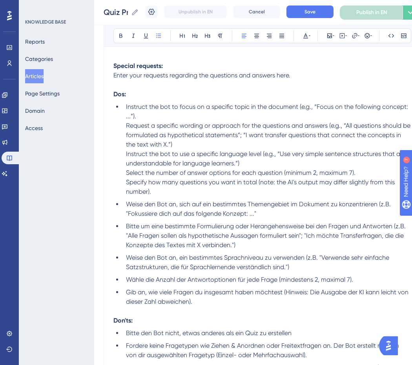
click at [126, 125] on span "Instruct the bot to focus on a specific topic in the document (e.g., “Focus on …" at bounding box center [269, 149] width 286 height 92
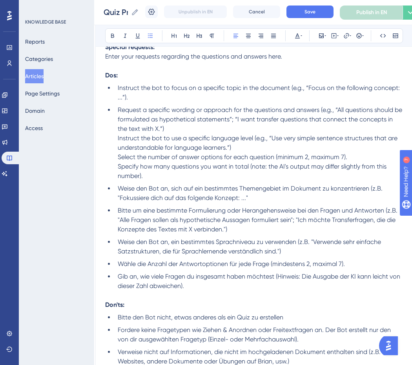
scroll to position [436, 8]
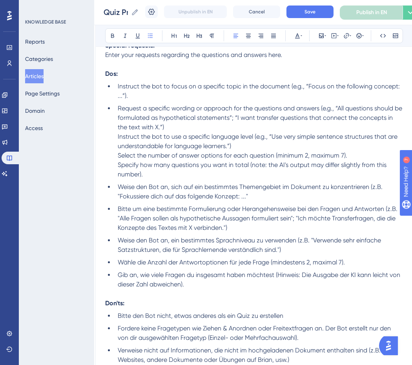
click at [118, 137] on span "Request a specific wording or approach for the questions and answers (e.g., “Al…" at bounding box center [261, 140] width 286 height 73
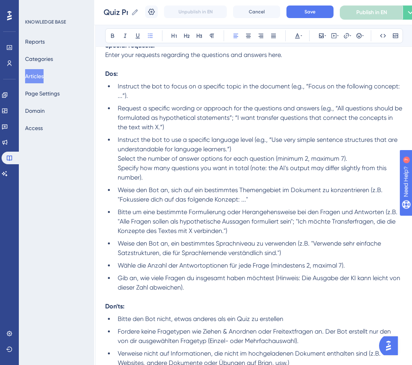
click at [119, 159] on span "Instruct the bot to use a specific language level (e.g., “Use very simple sente…" at bounding box center [258, 158] width 281 height 45
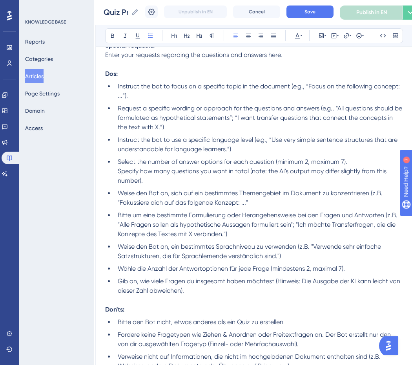
click at [119, 173] on span "Select the number of answer options for each question (minimum 2, maximum 7). S…" at bounding box center [253, 171] width 270 height 26
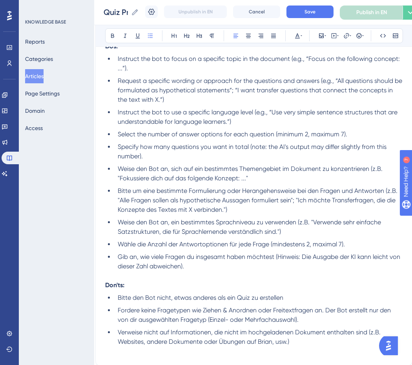
scroll to position [464, 8]
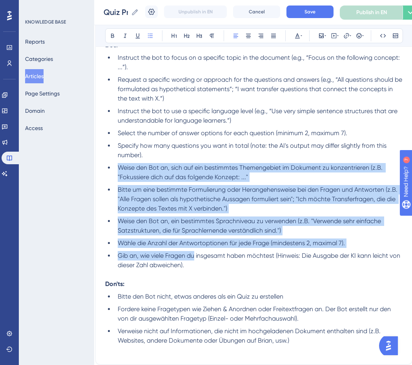
drag, startPoint x: 117, startPoint y: 166, endPoint x: 194, endPoint y: 260, distance: 122.2
click at [194, 260] on ul "Instruct the bot to focus on a specific topic in the document (e.g., “Focus on …" at bounding box center [254, 161] width 298 height 217
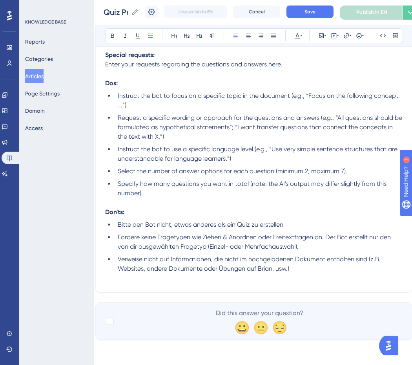
scroll to position [426, 8]
click at [117, 223] on li "Bitte den Bot nicht, etwas anderes als ein Quiz zu erstellen" at bounding box center [259, 224] width 288 height 9
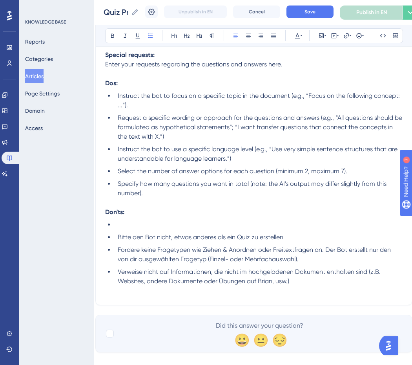
scroll to position [439, 8]
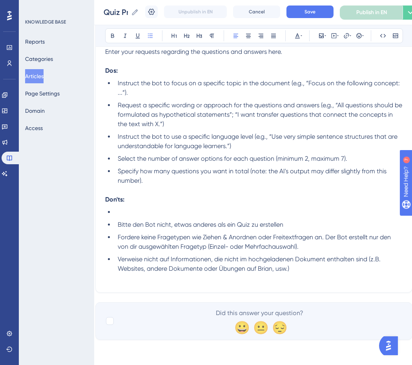
click at [139, 203] on p "Don'ts:" at bounding box center [254, 199] width 298 height 9
click at [133, 210] on li at bounding box center [259, 211] width 288 height 9
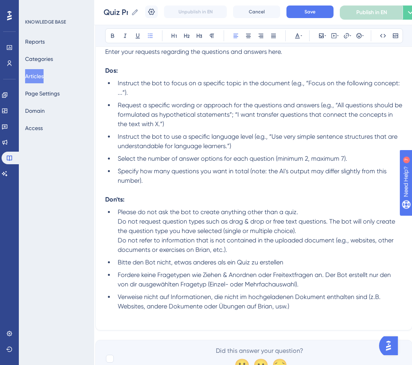
scroll to position [464, 8]
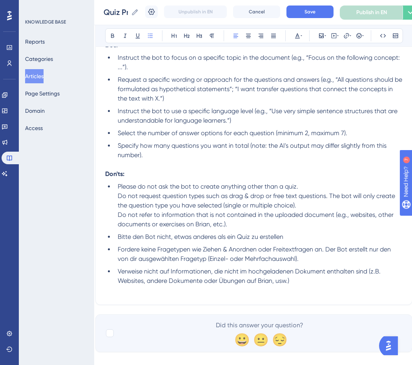
click at [116, 196] on li "Please do not ask the bot to create anything other than a quiz. Do not request …" at bounding box center [259, 205] width 288 height 47
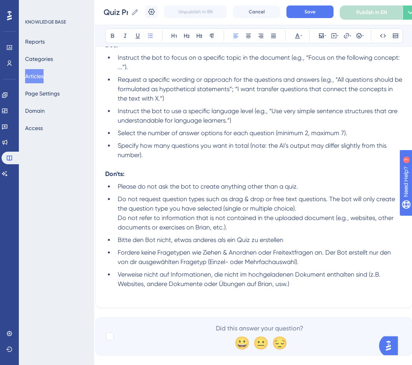
scroll to position [479, 8]
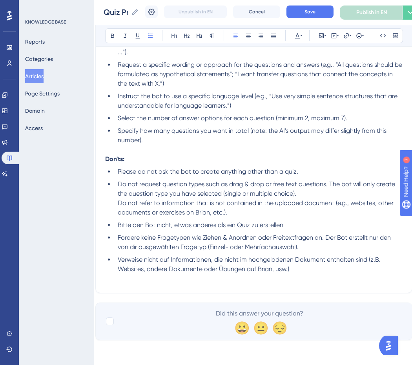
click at [118, 202] on span "Do not request question types such as drag & drop or free text questions. The b…" at bounding box center [257, 198] width 279 height 36
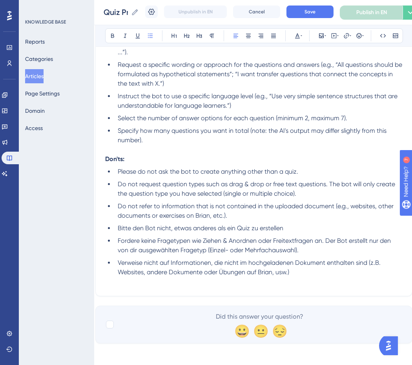
scroll to position [483, 8]
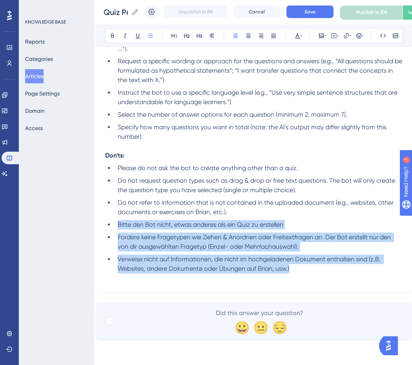
drag, startPoint x: 297, startPoint y: 272, endPoint x: 110, endPoint y: 221, distance: 193.3
click at [110, 221] on ul "Please do not ask the bot to create anything other than a quiz. Do not request …" at bounding box center [254, 218] width 298 height 110
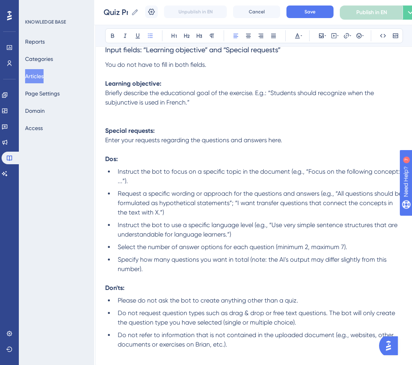
scroll to position [308, 8]
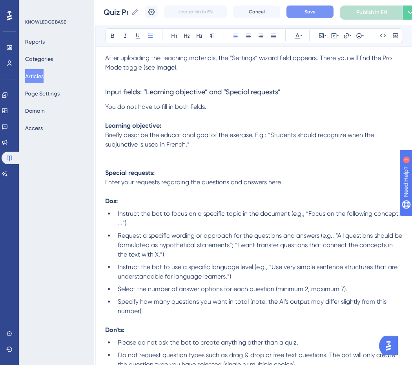
click at [311, 5] on button "Save" at bounding box center [310, 11] width 47 height 13
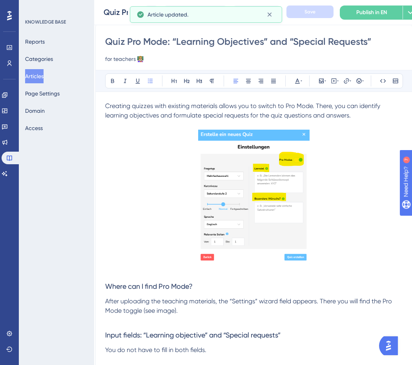
scroll to position [0, 8]
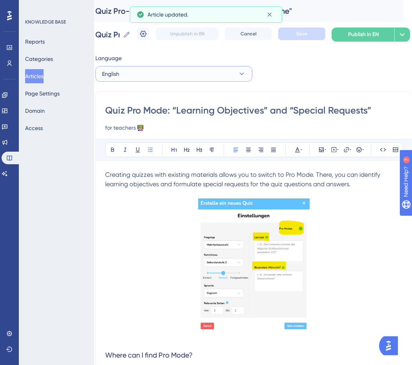
click at [162, 69] on button "English" at bounding box center [173, 74] width 157 height 16
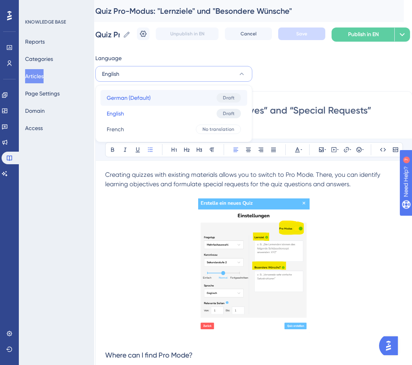
click at [164, 104] on button "German (Default) German (Default) Draft" at bounding box center [173, 98] width 147 height 16
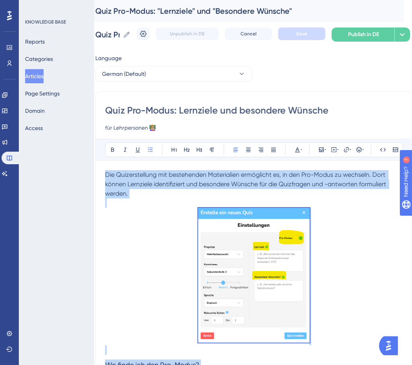
drag, startPoint x: 299, startPoint y: 261, endPoint x: 110, endPoint y: 166, distance: 212.0
copy div "Lor Ipsumdolorsita con adipiscinge Seddoeiusmo temporinci ut, la etd Mag-Aliqu …"
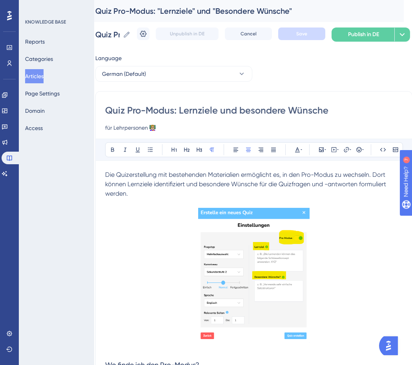
click at [144, 293] on p at bounding box center [254, 276] width 298 height 137
click at [234, 77] on button "German (Default)" at bounding box center [173, 74] width 157 height 16
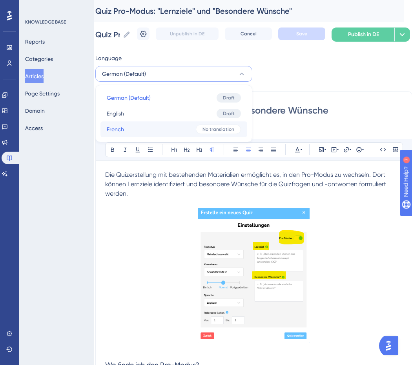
click at [196, 133] on button "French French No translation" at bounding box center [173, 129] width 147 height 16
checkbox input "false"
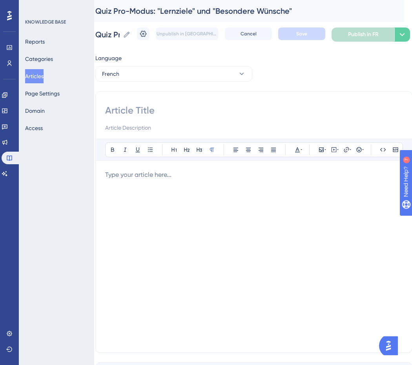
click at [157, 197] on div at bounding box center [254, 256] width 298 height 173
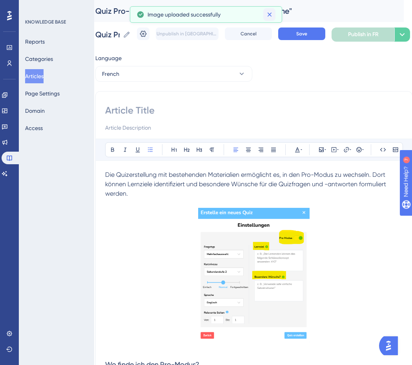
click at [272, 13] on icon at bounding box center [270, 15] width 8 height 8
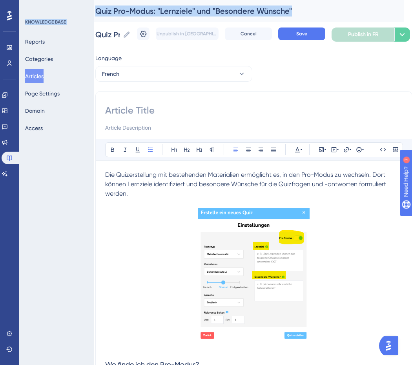
drag, startPoint x: 305, startPoint y: 10, endPoint x: 91, endPoint y: 10, distance: 213.1
click at [283, 9] on div "Quiz Pro-Modus: "Lernziele" und "Besondere Wünsche"" at bounding box center [234, 10] width 279 height 11
drag, startPoint x: 298, startPoint y: 9, endPoint x: 97, endPoint y: 8, distance: 200.2
click at [97, 8] on div "Quiz Pro-Modus: "Lernziele" und "Besondere Wünsche"" at bounding box center [234, 10] width 279 height 11
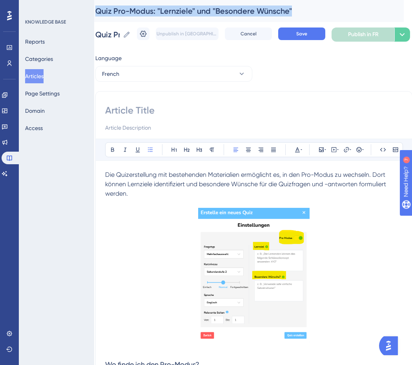
copy div "Quiz Pro-Modus: "Lernziele" und "Besondere Wünsche""
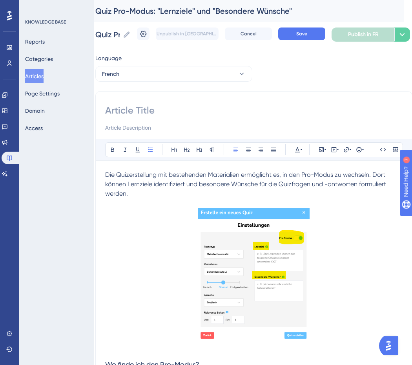
click at [143, 111] on input at bounding box center [254, 110] width 298 height 13
paste input "Mode Quiz Pro : « Objectifs d'apprentissage » et « Demandes spéciales »"
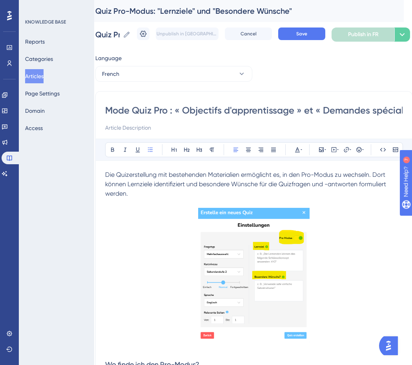
scroll to position [0, 18]
type input "Mode Quiz Pro : « Objectifs d'apprentissage » et « Demandes spéciales »"
click at [129, 127] on input at bounding box center [254, 127] width 298 height 9
paste input "pour les enseignants 👩🏼‍🏫"
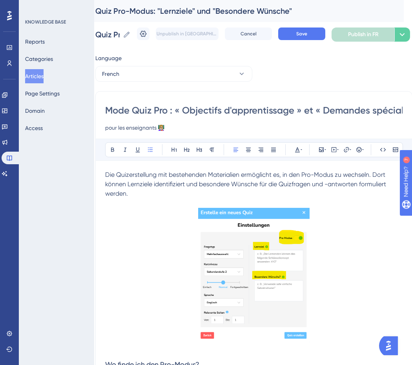
type input "pour les enseignants 👩🏼‍🏫"
click at [151, 232] on p at bounding box center [254, 276] width 298 height 137
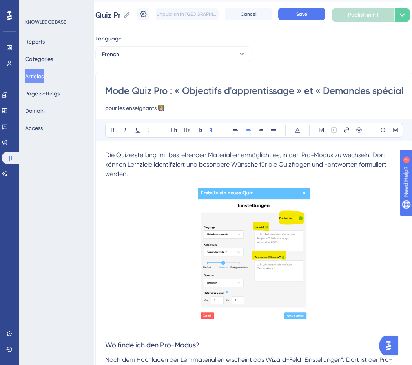
scroll to position [21, 8]
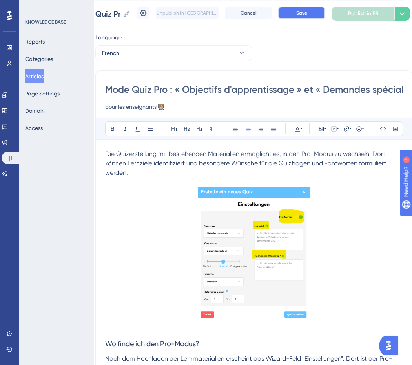
click at [314, 13] on button "Save" at bounding box center [301, 13] width 47 height 13
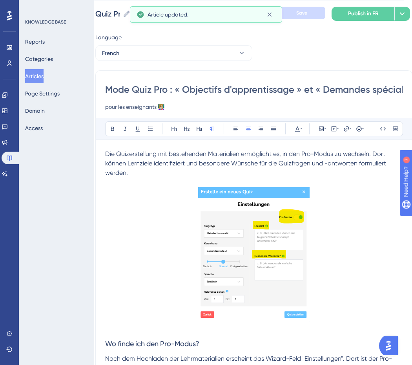
scroll to position [0, 18]
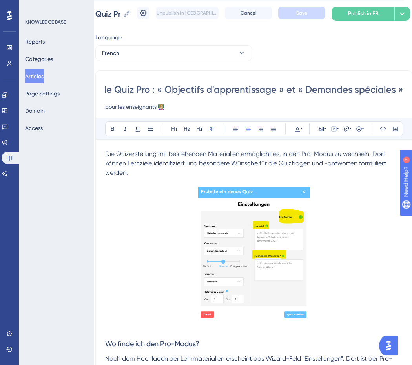
click at [264, 168] on p "Die Quizerstellung mit bestehenden Materialien ermöglicht es, in den Pro-Modus …" at bounding box center [254, 163] width 298 height 28
click at [167, 172] on p "Die Quizerstellung mit bestehenden Materialien ermöglicht es, in den Pro-Modus …" at bounding box center [254, 163] width 298 height 28
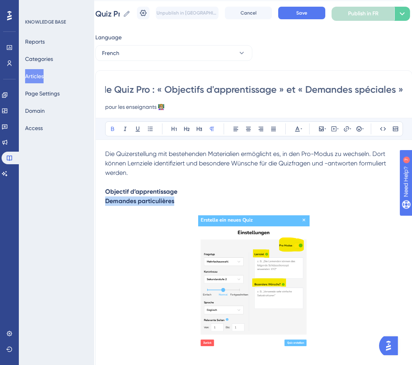
drag, startPoint x: 173, startPoint y: 201, endPoint x: 90, endPoint y: 201, distance: 83.2
copy strong "Demandes particulières"
click at [372, 88] on input "Mode Quiz Pro : « Objectifs d'apprentissage » et « Demandes spéciales »" at bounding box center [254, 89] width 298 height 13
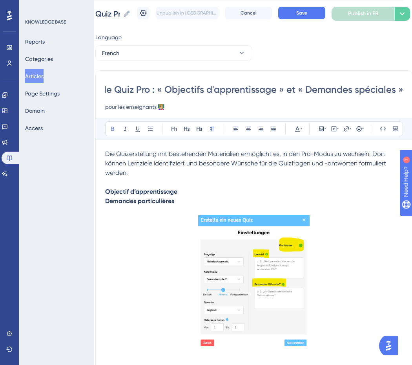
paste input "Demandes particulièr"
click at [203, 191] on p "Objectif d’apprentissage" at bounding box center [254, 191] width 298 height 9
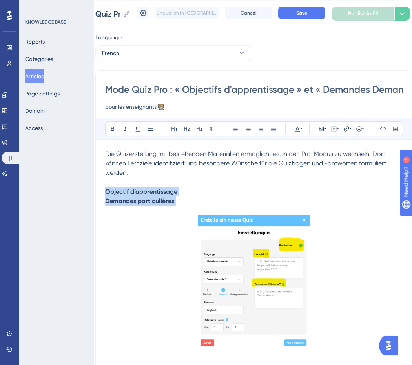
drag, startPoint x: 190, startPoint y: 201, endPoint x: 78, endPoint y: 188, distance: 112.7
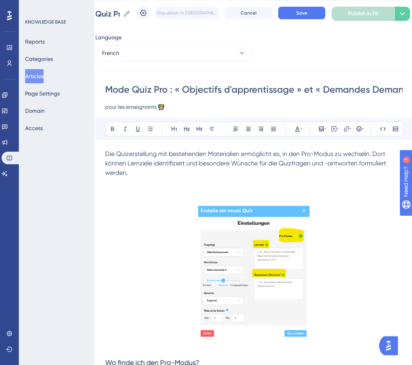
click at [350, 87] on input "Mode Quiz Pro : « Objectifs d'apprentissage » et « Demandes Demandes particuliè…" at bounding box center [254, 89] width 298 height 13
type input "Mode Quiz Pro : « Objectifs d'apprentissage » et « Demandes particulières »"
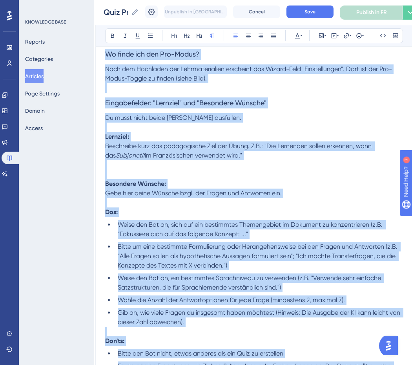
scroll to position [445, 8]
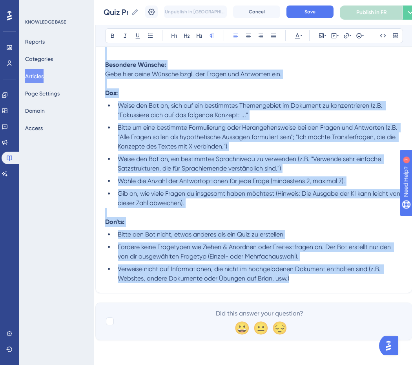
drag, startPoint x: 104, startPoint y: 153, endPoint x: 301, endPoint y: 285, distance: 236.2
copy div "Lor Ipsumdolorsita con adipiscinge Seddoeiusmo temporinci ut, la etd Mag-Aliqu …"
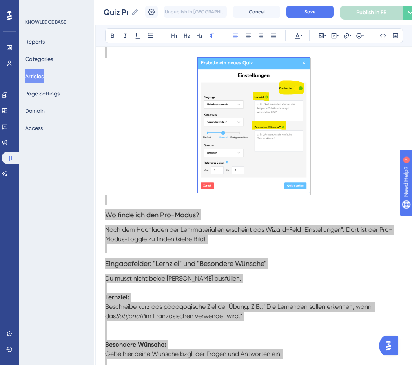
scroll to position [0, 8]
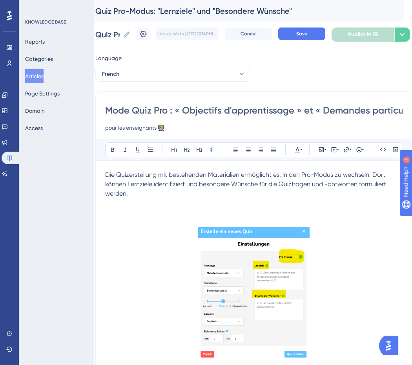
click at [135, 198] on p at bounding box center [254, 202] width 298 height 9
drag, startPoint x: 135, startPoint y: 193, endPoint x: 96, endPoint y: 174, distance: 44.1
click at [291, 184] on span "La création de quiz à partir de supports existants permet de passer en mode Pro…" at bounding box center [252, 184] width 295 height 26
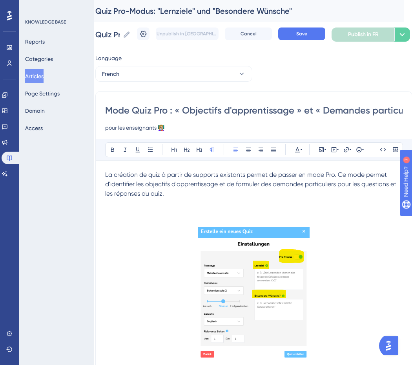
click at [256, 193] on p "La création de quiz à partir de supports existants permet de passer en mode Pro…" at bounding box center [254, 184] width 298 height 28
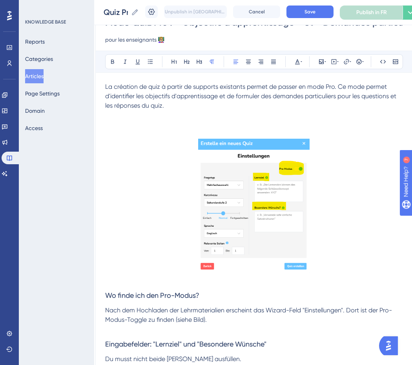
scroll to position [91, 8]
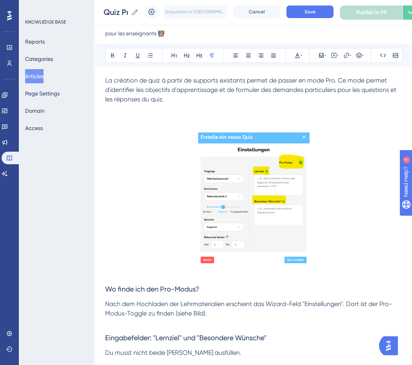
click at [214, 117] on p at bounding box center [254, 117] width 298 height 9
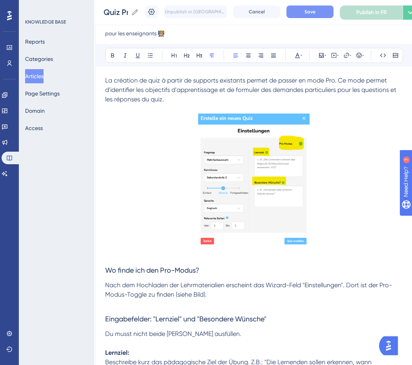
click at [323, 14] on button "Save" at bounding box center [310, 11] width 47 height 13
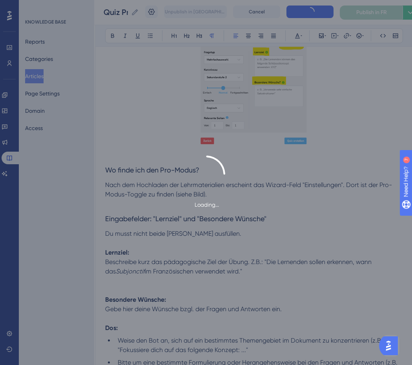
scroll to position [193, 8]
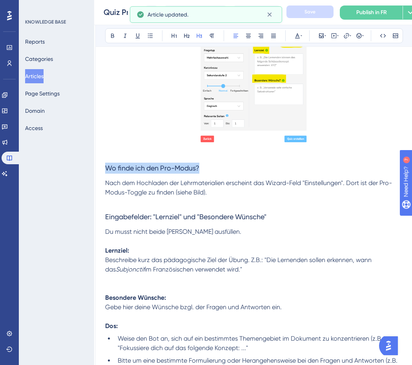
drag, startPoint x: 214, startPoint y: 166, endPoint x: 56, endPoint y: 157, distance: 158.4
click at [86, 158] on div "Performance Users Engagement Widgets Feedback Product Updates Knowledge Base AI…" at bounding box center [245, 196] width 318 height 778
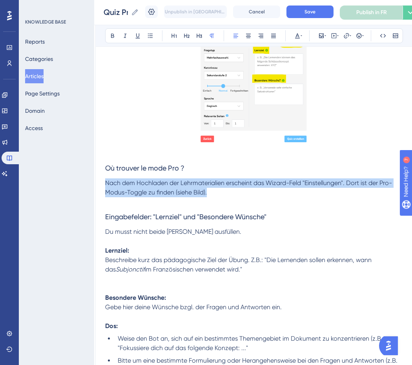
drag, startPoint x: 212, startPoint y: 193, endPoint x: 102, endPoint y: 183, distance: 110.4
click at [102, 183] on div "Mode Quiz Pro : « Objectifs d'apprentissage » et « Demandes particulières » pou…" at bounding box center [253, 210] width 317 height 631
click at [218, 192] on p "Nach dem Hochladen der Lehrmaterialien erscheint das Wizard-Feld "Einstellungen…" at bounding box center [254, 187] width 298 height 19
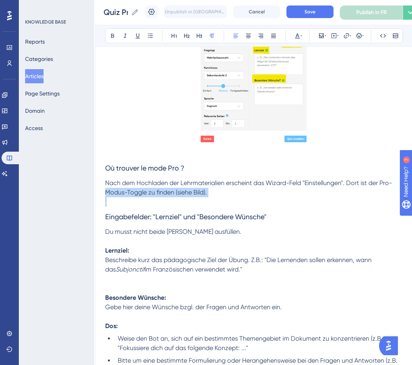
drag, startPoint x: 218, startPoint y: 192, endPoint x: 105, endPoint y: 191, distance: 113.0
click at [105, 191] on p "Nach dem Hochladen der Lehrmaterialien erscheint das Wizard-Feld "Einstellungen…" at bounding box center [254, 187] width 298 height 19
click at [238, 195] on p "Nach dem Hochladen der Lehrmaterialien erscheint das Wizard-Feld "Einstellungen…" at bounding box center [254, 187] width 298 height 19
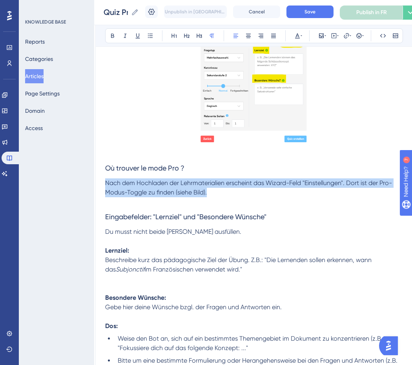
drag, startPoint x: 218, startPoint y: 195, endPoint x: 99, endPoint y: 184, distance: 119.4
click at [99, 184] on div "Mode Quiz Pro : « Objectifs d'apprentissage » et « Demandes particulières » pou…" at bounding box center [253, 210] width 317 height 631
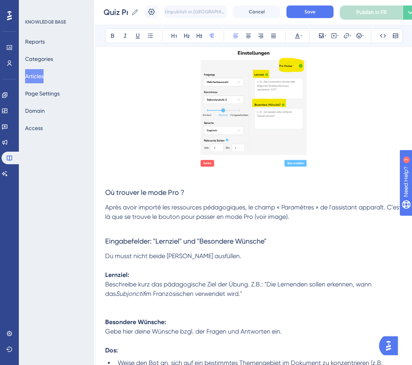
scroll to position [170, 8]
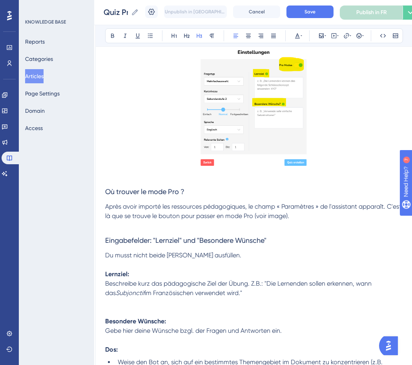
click at [224, 239] on span "Eingabefelder: "Lernziel" und "Besondere Wünsche"" at bounding box center [185, 240] width 161 height 8
drag, startPoint x: 231, startPoint y: 257, endPoint x: 104, endPoint y: 248, distance: 127.1
click at [105, 250] on p "Du musst nicht beide [PERSON_NAME] ausfüllen." at bounding box center [254, 254] width 298 height 9
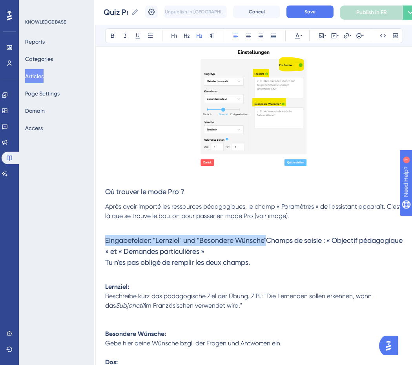
drag, startPoint x: 269, startPoint y: 238, endPoint x: 72, endPoint y: 238, distance: 197.4
click at [86, 238] on div "Performance Users Engagement Widgets Feedback Product Updates Knowledge Base AI…" at bounding box center [245, 225] width 318 height 791
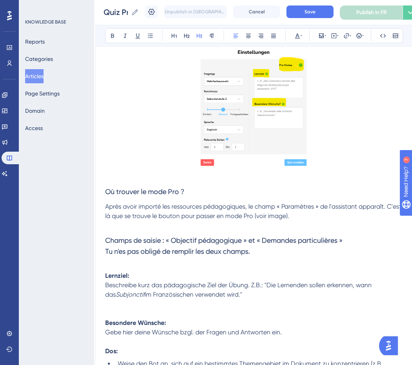
click at [106, 252] on span "Champs de saisie : « Objectif pédagogique » et « Demandes particulières » Tu n'…" at bounding box center [223, 245] width 237 height 19
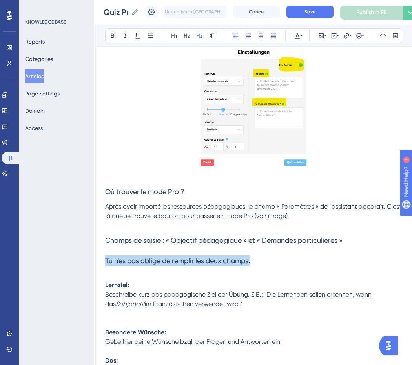
drag, startPoint x: 260, startPoint y: 261, endPoint x: 16, endPoint y: 261, distance: 244.5
click at [86, 261] on div "Performance Users Engagement Widgets Feedback Product Updates Knowledge Base AI…" at bounding box center [245, 224] width 318 height 789
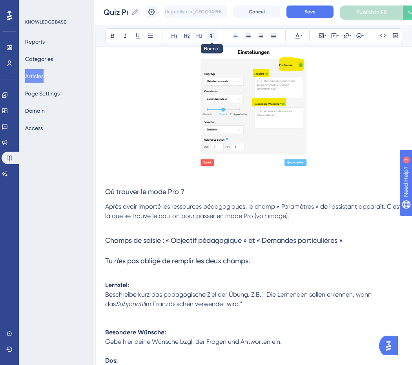
click at [207, 36] on button at bounding box center [211, 35] width 11 height 11
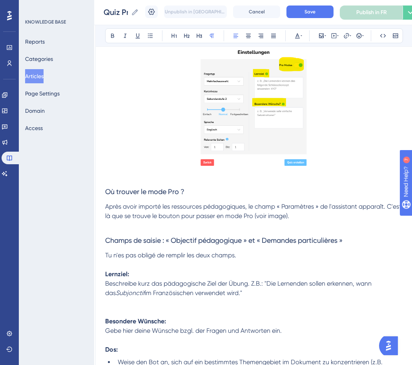
click at [242, 244] on h3 "Champs de saisie : « Objectif pédagogique » et « Demandes particulières »" at bounding box center [254, 240] width 298 height 20
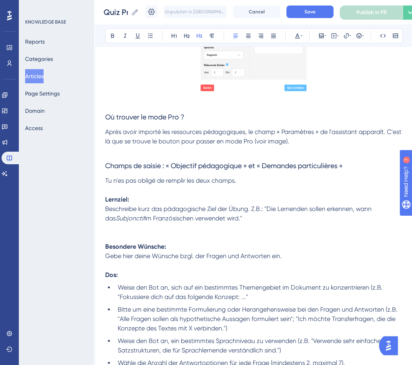
scroll to position [250, 8]
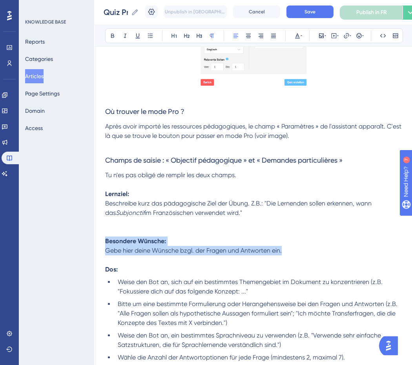
drag, startPoint x: 288, startPoint y: 250, endPoint x: 94, endPoint y: 237, distance: 194.3
click at [94, 237] on div "Performance Users Engagement Widgets Feedback Product Updates Knowledge Base AI…" at bounding box center [245, 139] width 318 height 778
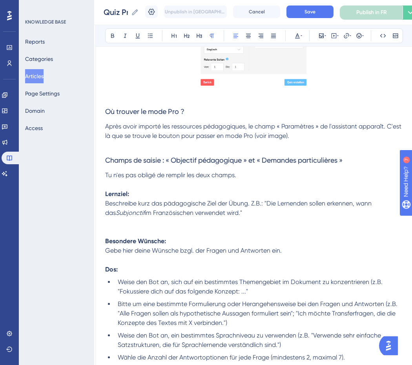
click at [164, 217] on p at bounding box center [254, 221] width 298 height 9
drag, startPoint x: 189, startPoint y: 212, endPoint x: 102, endPoint y: 195, distance: 88.2
click at [102, 195] on div "Mode Quiz Pro : « Objectifs d'apprentissage » et « Demandes particulières » pou…" at bounding box center [253, 153] width 317 height 631
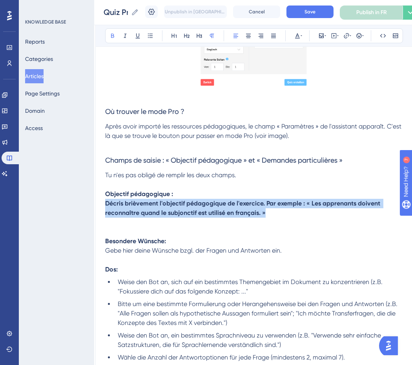
drag, startPoint x: 272, startPoint y: 209, endPoint x: 88, endPoint y: 199, distance: 184.3
click at [88, 199] on div "Performance Users Engagement Widgets Feedback Product Updates Knowledge Base AI…" at bounding box center [245, 139] width 318 height 778
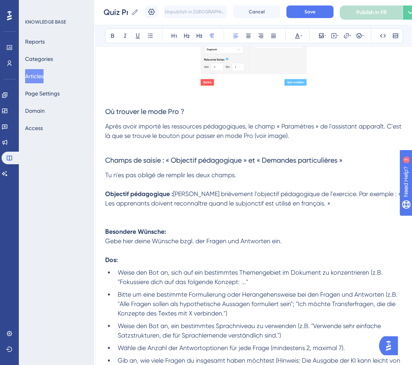
click at [278, 208] on p "Objectif pédagogique : Décris brièvement l'objectif pédagogique de l'exercice. …" at bounding box center [254, 198] width 298 height 19
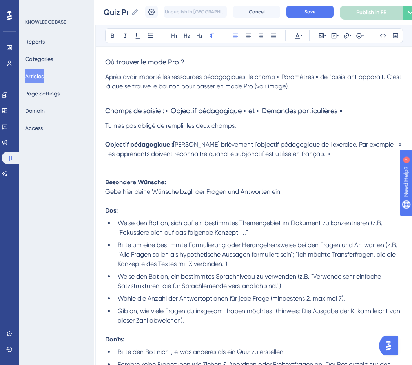
scroll to position [301, 8]
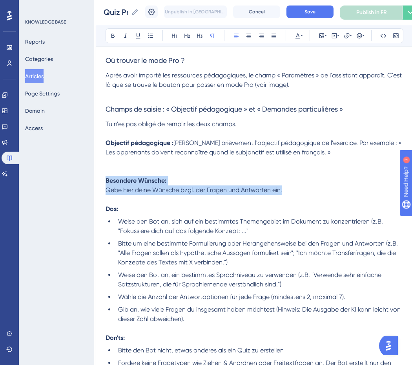
drag, startPoint x: 218, startPoint y: 202, endPoint x: 95, endPoint y: 189, distance: 123.9
click at [95, 189] on div "Performance Users Engagement Widgets Feedback Product Updates Knowledge Base AI…" at bounding box center [245, 83] width 318 height 769
drag, startPoint x: 299, startPoint y: 199, endPoint x: 48, endPoint y: 199, distance: 251.6
click at [86, 199] on div "Performance Users Engagement Widgets Feedback Product Updates Knowledge Base AI…" at bounding box center [245, 83] width 318 height 769
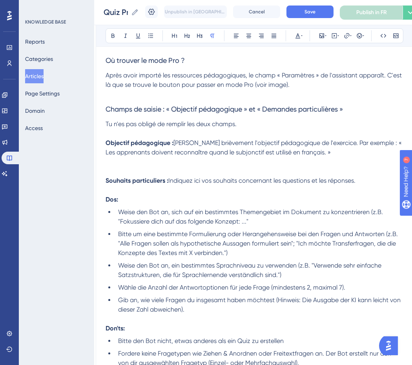
click at [225, 195] on p at bounding box center [255, 189] width 298 height 9
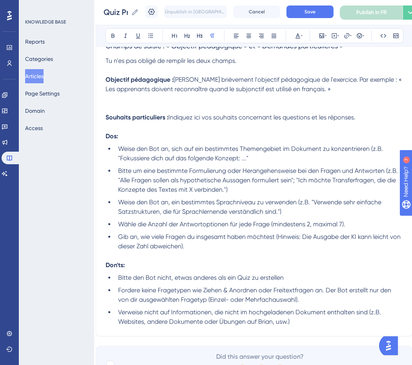
scroll to position [400, 8]
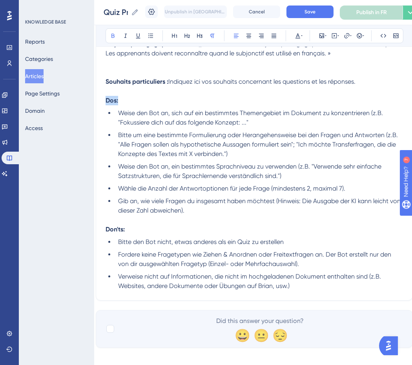
drag, startPoint x: 127, startPoint y: 118, endPoint x: 71, endPoint y: 118, distance: 56.1
click at [120, 126] on span "Weise den Bot an, sich auf ein bestimmtes Themengebiet im Dokument zu konzentri…" at bounding box center [251, 117] width 266 height 17
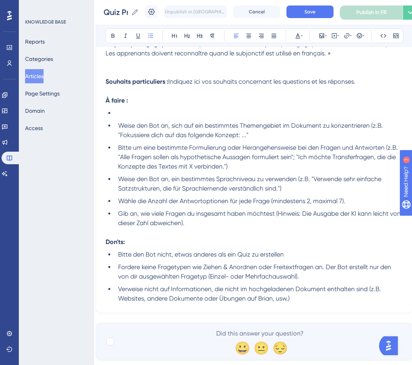
click at [135, 118] on li at bounding box center [259, 112] width 288 height 9
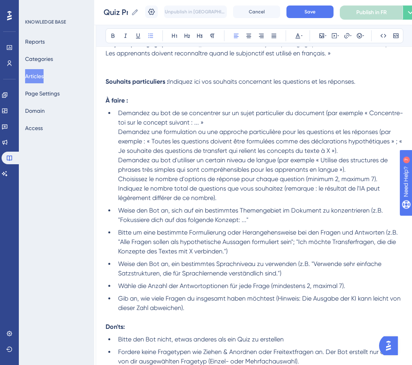
click at [117, 150] on li "Demandez au bot de se concentrer sur un sujet particulier du document (par exem…" at bounding box center [259, 155] width 288 height 94
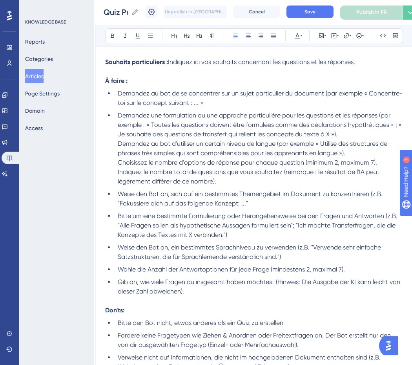
scroll to position [421, 8]
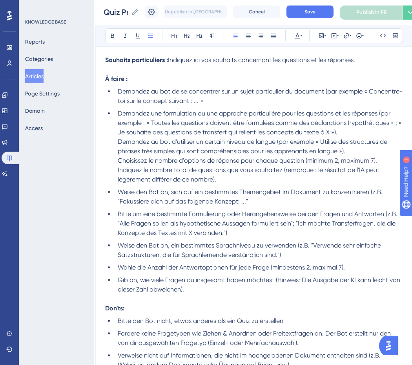
click at [116, 160] on li "Demandez une formulation ou une approche particulière pour les questions et les…" at bounding box center [259, 146] width 288 height 75
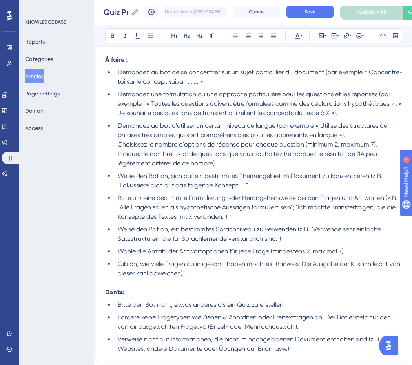
scroll to position [442, 8]
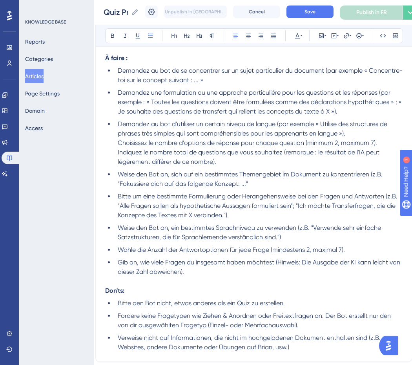
click at [118, 159] on span "Demandez au bot d'utiliser un certain niveau de langue (par exemple « Utilise d…" at bounding box center [253, 142] width 271 height 45
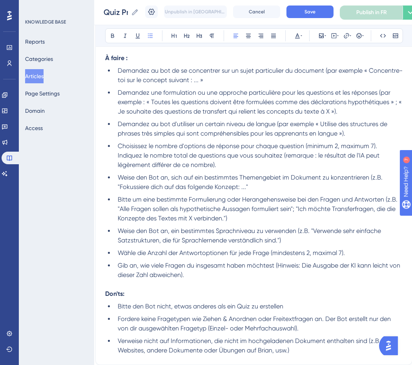
click at [118, 168] on span "Choisissez le nombre d'options de réponse pour chaque question (minimum 2, maxi…" at bounding box center [249, 155] width 263 height 26
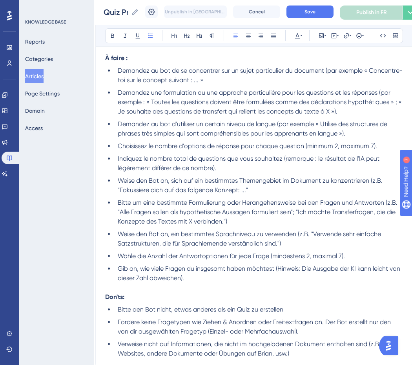
scroll to position [462, 8]
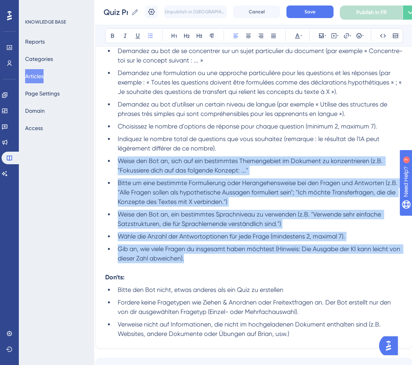
drag, startPoint x: 197, startPoint y: 279, endPoint x: 110, endPoint y: 181, distance: 131.2
click at [109, 181] on ul "Demandez au bot de se concentrer sur un sujet particulier du document (par exem…" at bounding box center [254, 154] width 298 height 217
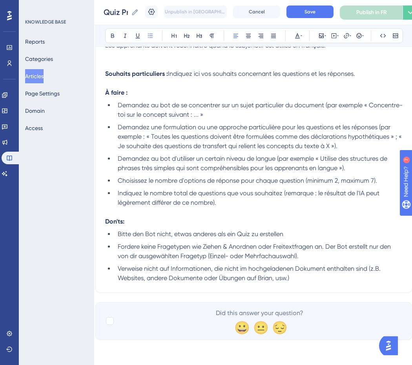
scroll to position [426, 8]
drag, startPoint x: 127, startPoint y: 223, endPoint x: 78, endPoint y: 223, distance: 49.1
click at [116, 233] on li "Bitte den Bot nicht, etwas anderes als ein Quiz zu erstellen" at bounding box center [259, 233] width 288 height 9
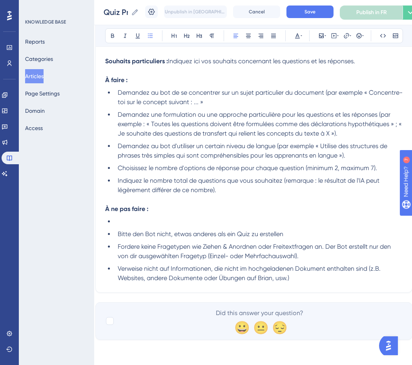
click at [137, 221] on li at bounding box center [259, 221] width 288 height 9
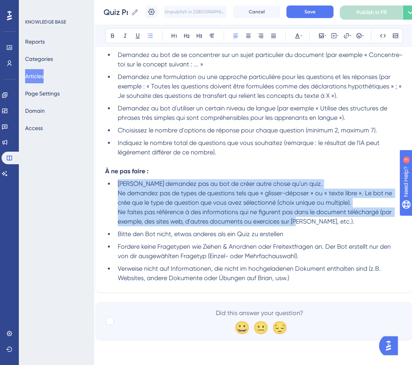
drag, startPoint x: 328, startPoint y: 237, endPoint x: 115, endPoint y: 198, distance: 216.6
click at [115, 198] on li "Ne demandez pas au bot de créer autre chose qu'un quiz. Ne demandez pas de type…" at bounding box center [259, 202] width 288 height 47
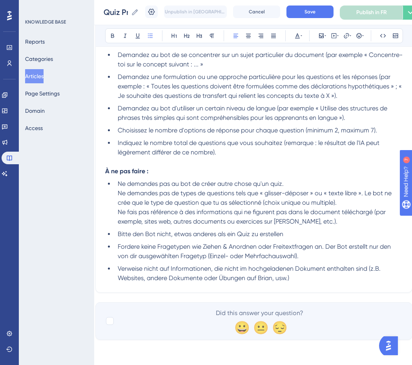
drag, startPoint x: 117, startPoint y: 206, endPoint x: 172, endPoint y: 219, distance: 57.0
click at [117, 206] on li "Ne demandes pas au bot de créer autre chose qu'un quiz. Ne demandes pas de type…" at bounding box center [259, 202] width 288 height 47
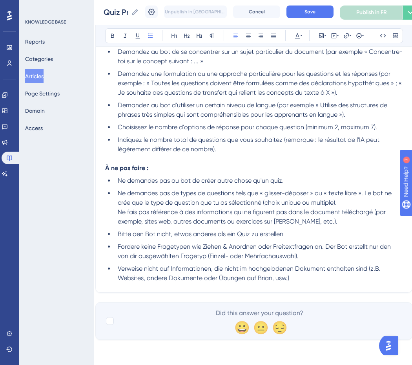
click at [117, 226] on li "Ne demandes pas de types de questions tels que « glisser-déposer » ou « texte l…" at bounding box center [259, 207] width 288 height 38
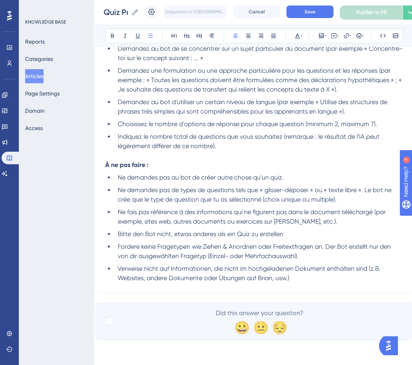
scroll to position [482, 8]
click at [356, 212] on span "Ne fais pas référence à des informations qui ne figurent pas dans le document t…" at bounding box center [253, 216] width 270 height 17
click at [343, 221] on li "Ne fais pas référence à des informations qui ne figurent pas dans le document t…" at bounding box center [259, 216] width 288 height 19
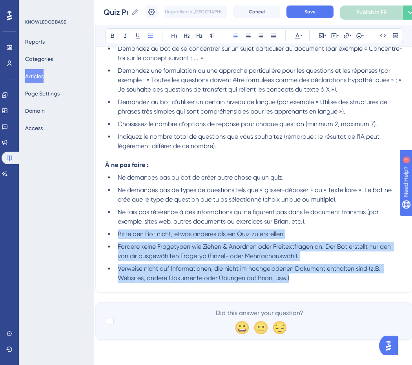
drag, startPoint x: 228, startPoint y: 270, endPoint x: 115, endPoint y: 230, distance: 119.9
click at [116, 230] on ul "Ne demandes pas au bot de créer autre chose qu'un quiz. Ne demandes pas de type…" at bounding box center [254, 228] width 298 height 110
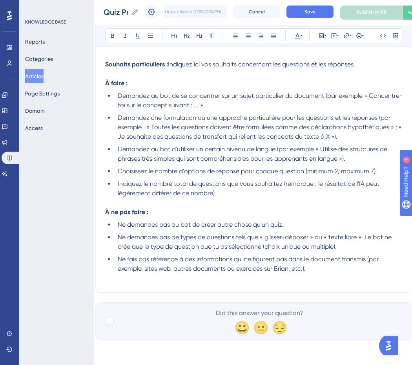
scroll to position [419, 8]
click at [146, 228] on span "Ne demandes pas au bot de créer autre chose qu'un quiz." at bounding box center [201, 224] width 166 height 7
click at [226, 197] on span "Indiquez le nombre total de questions que vous souhaitez (remarque : le résulta…" at bounding box center [249, 188] width 263 height 17
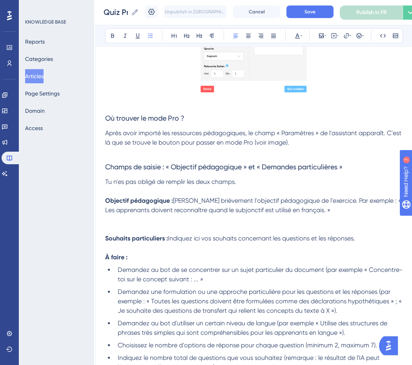
scroll to position [197, 8]
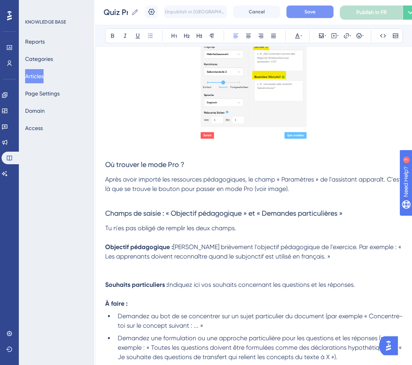
click at [323, 10] on button "Save" at bounding box center [310, 11] width 47 height 13
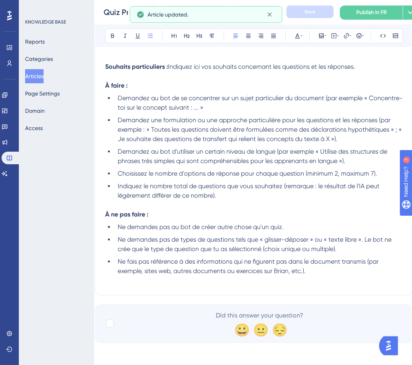
scroll to position [410, 8]
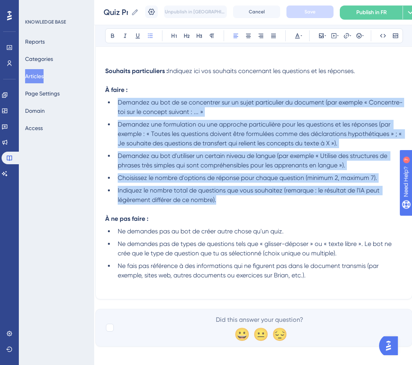
drag, startPoint x: 226, startPoint y: 216, endPoint x: 113, endPoint y: 119, distance: 149.2
click at [113, 119] on ul "Demandez au bot de se concentrer sur un sujet particulier du document (par exem…" at bounding box center [254, 151] width 298 height 107
copy ul "Demandez au bot de se concentrer sur un sujet particulier du document (par exem…"
click at [224, 204] on li "Indiquez le nombre total de questions que vous souhaitez (remarque : le résulta…" at bounding box center [259, 195] width 288 height 19
drag, startPoint x: 224, startPoint y: 217, endPoint x: 118, endPoint y: 123, distance: 141.6
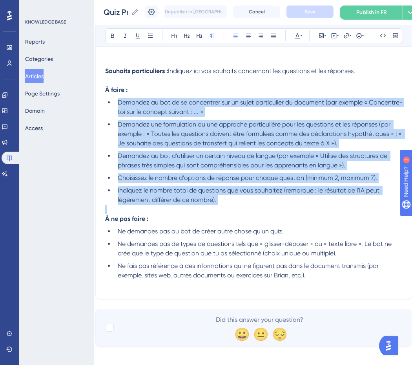
click at [118, 123] on ul "Demandez au bot de se concentrer sur un sujet particulier du document (par exem…" at bounding box center [254, 151] width 298 height 107
copy ul "Demandez au bot de se concentrer sur un sujet particulier du document (par exem…"
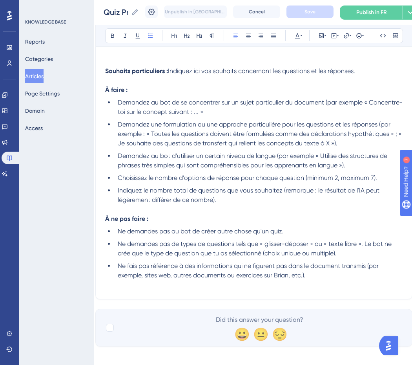
click at [267, 147] on span "Demandez une formulation ou une approche particulière pour les questions et les…" at bounding box center [261, 133] width 286 height 26
click at [118, 115] on span "Demandez au bot de se concentrer sur un sujet particulier du document (par exem…" at bounding box center [260, 107] width 285 height 17
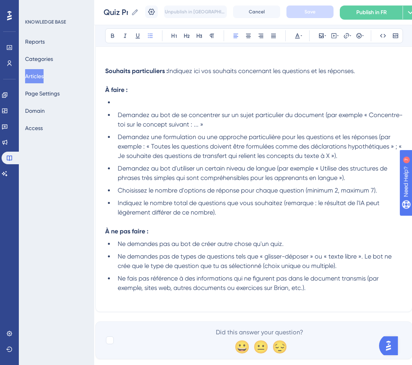
click at [136, 107] on li at bounding box center [259, 102] width 288 height 9
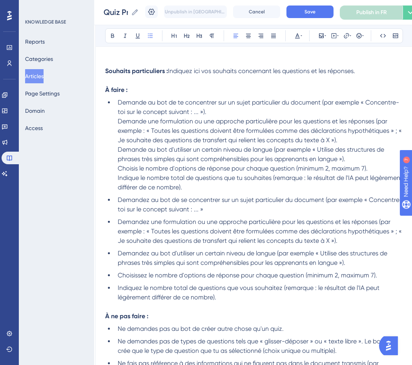
click at [117, 139] on li "Demande au bot de te concentrer sur un sujet particulier du document (par exemp…" at bounding box center [259, 145] width 288 height 94
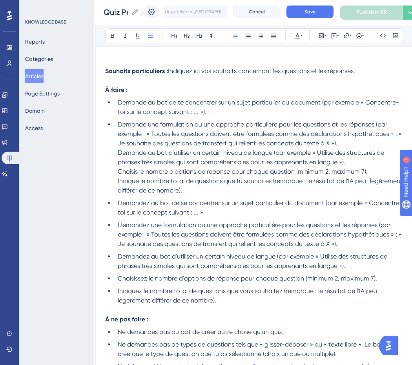
click at [118, 166] on span "Demande au bot d'utiliser un certain niveau de langue (par exemple « Utilise de…" at bounding box center [252, 157] width 268 height 17
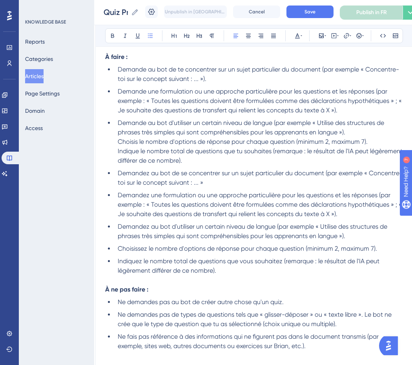
scroll to position [445, 8]
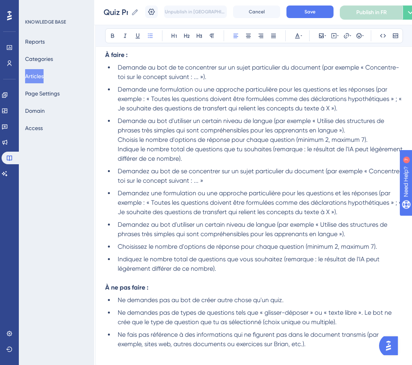
click at [118, 143] on span "Choisis le nombre d'options de réponse pour chaque question (minimum 2, maximum…" at bounding box center [243, 139] width 250 height 7
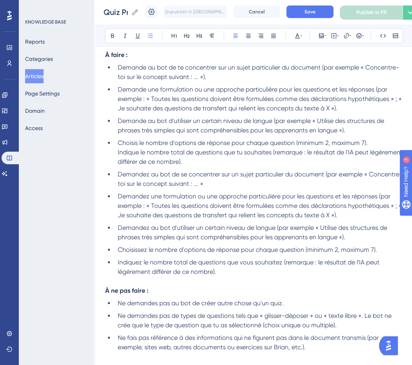
click at [118, 165] on span "Indique le nombre total de questions que tu souhaites (remarque : le résultat d…" at bounding box center [261, 156] width 287 height 17
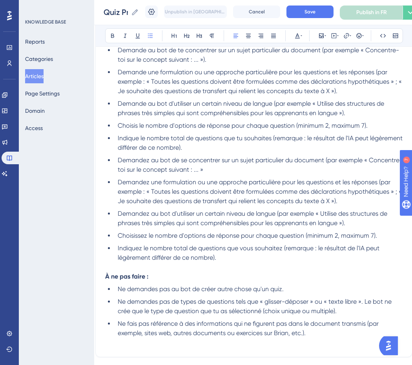
scroll to position [464, 8]
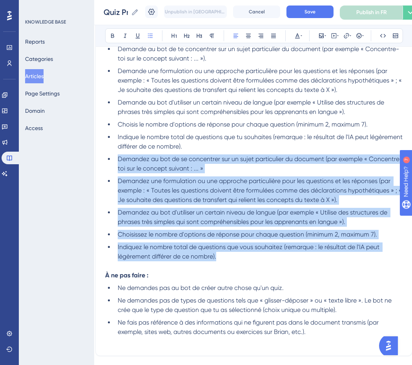
drag, startPoint x: 115, startPoint y: 175, endPoint x: 227, endPoint y: 274, distance: 148.8
click at [227, 261] on ul "Demande au bot de te concentrer sur un sujet particulier du document (par exemp…" at bounding box center [254, 152] width 298 height 217
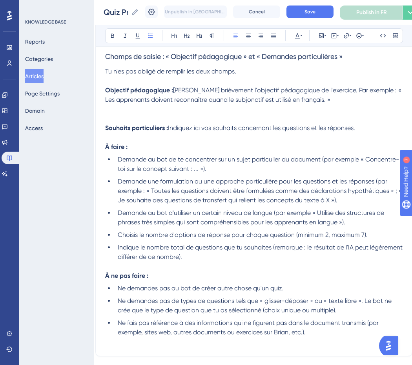
scroll to position [219, 8]
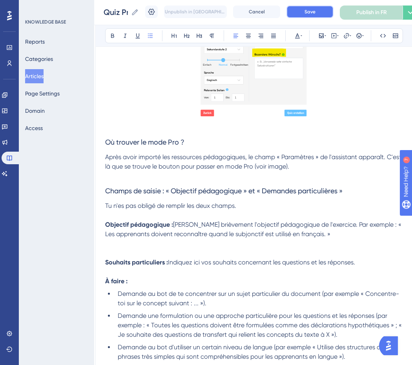
click at [313, 16] on button "Save" at bounding box center [310, 11] width 47 height 13
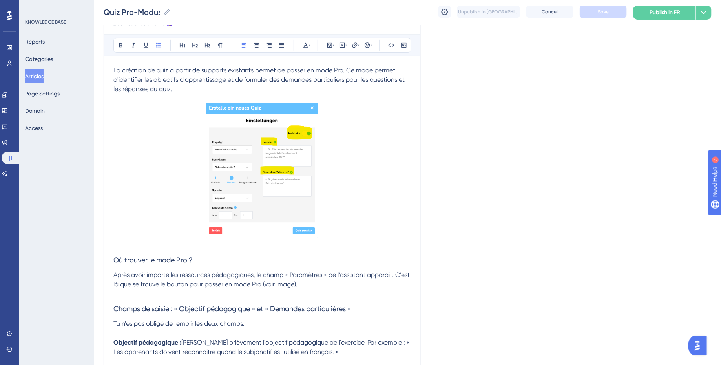
scroll to position [108, 0]
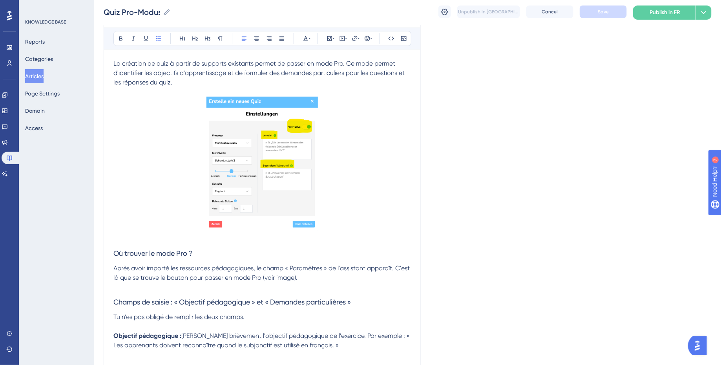
click at [328, 74] on span "La création de quiz à partir de supports existants permet de passer en mode Pro…" at bounding box center [259, 73] width 293 height 26
click at [0, 0] on lt-strong "ères" at bounding box center [0, 0] width 0 height 0
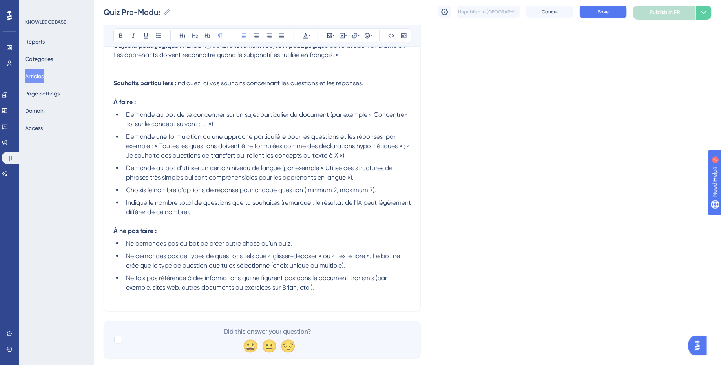
scroll to position [435, 0]
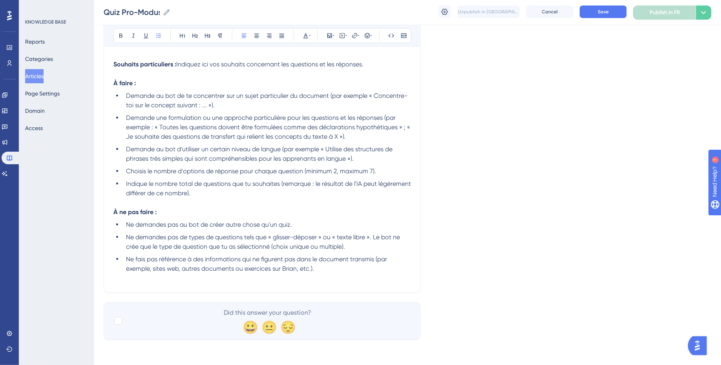
click at [141, 228] on span "Ne demandes pas au bot de créer autre chose qu'un quiz." at bounding box center [209, 224] width 166 height 7
click at [241, 212] on p "À ne pas faire :" at bounding box center [262, 211] width 298 height 9
click at [416, 13] on span "Save" at bounding box center [603, 12] width 11 height 6
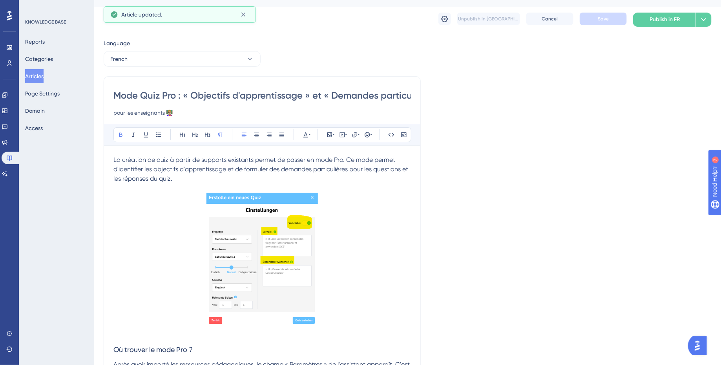
scroll to position [0, 0]
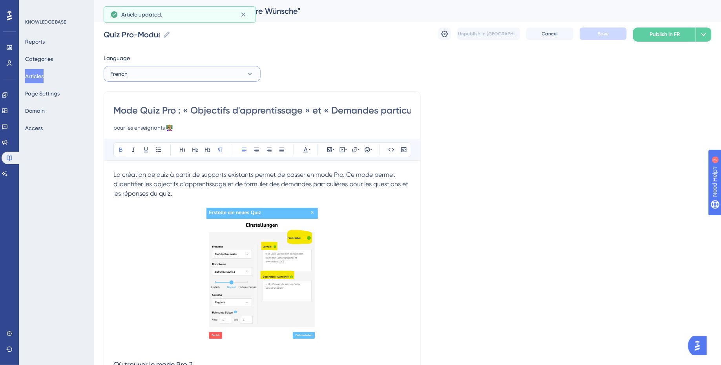
click at [170, 67] on button "French" at bounding box center [182, 74] width 157 height 16
click at [41, 72] on button "Articles" at bounding box center [34, 76] width 18 height 14
